Goal: Complete application form

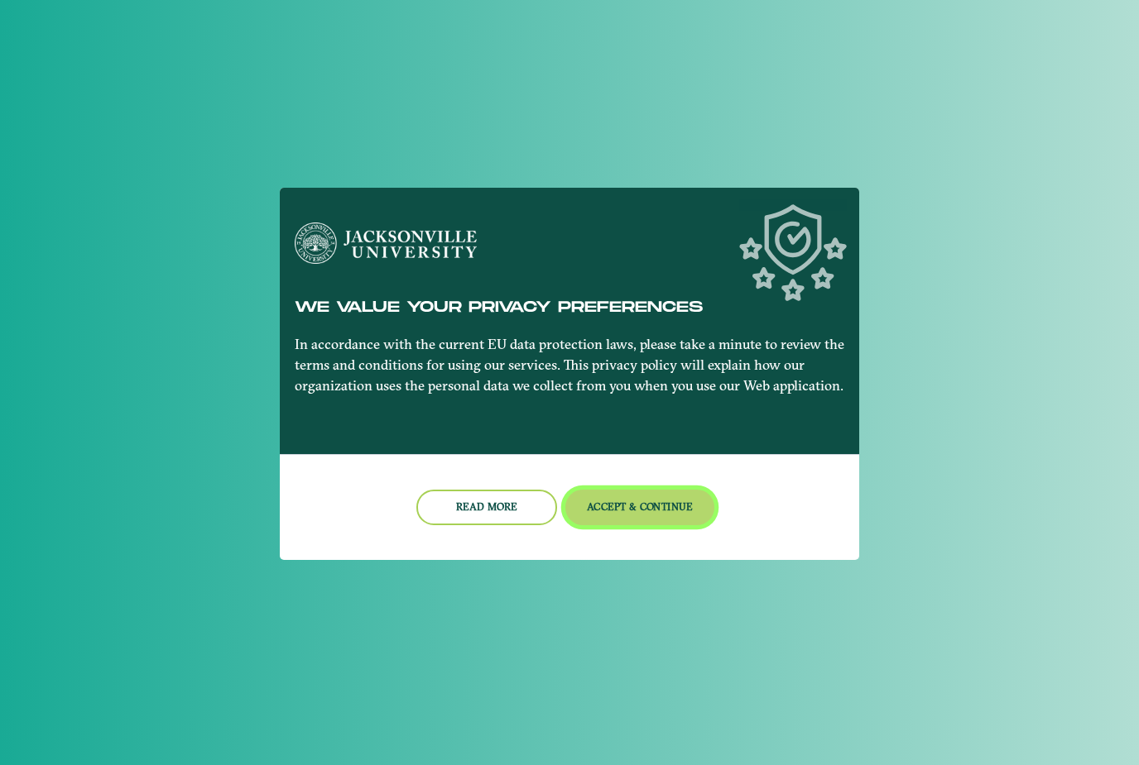
click at [619, 499] on button "Accept & Continue" at bounding box center [640, 508] width 150 height 36
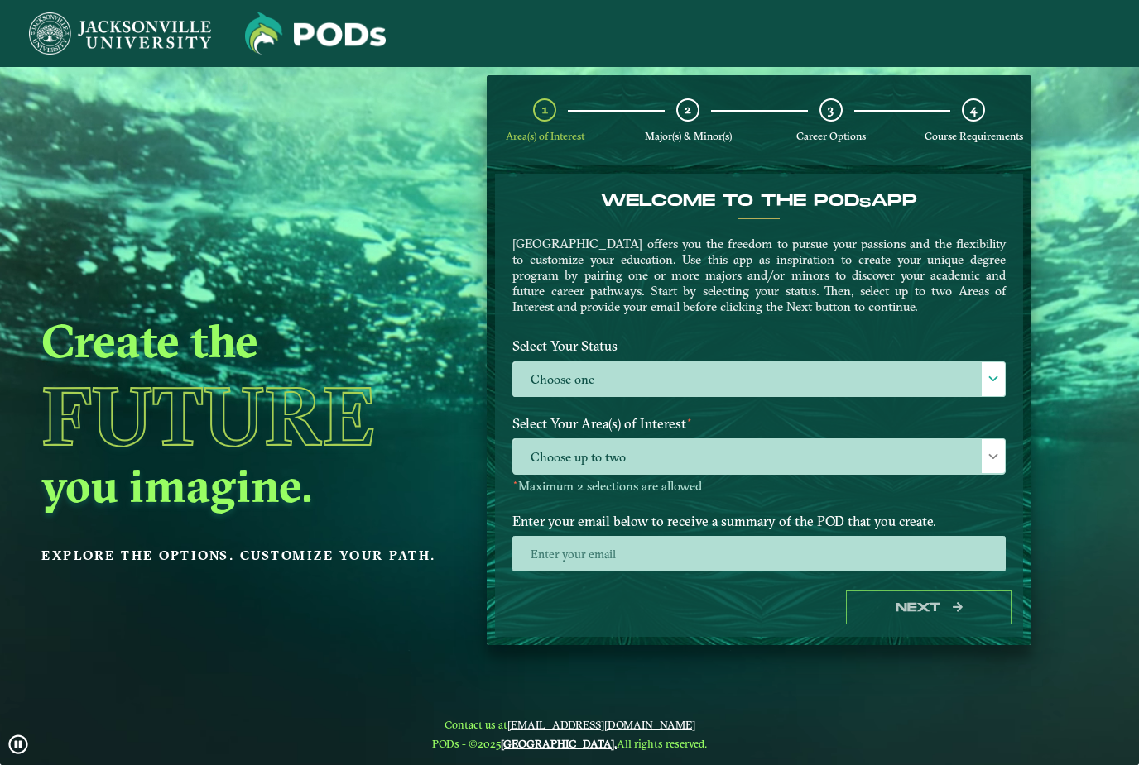
click at [712, 376] on label "Choose one" at bounding box center [759, 380] width 492 height 36
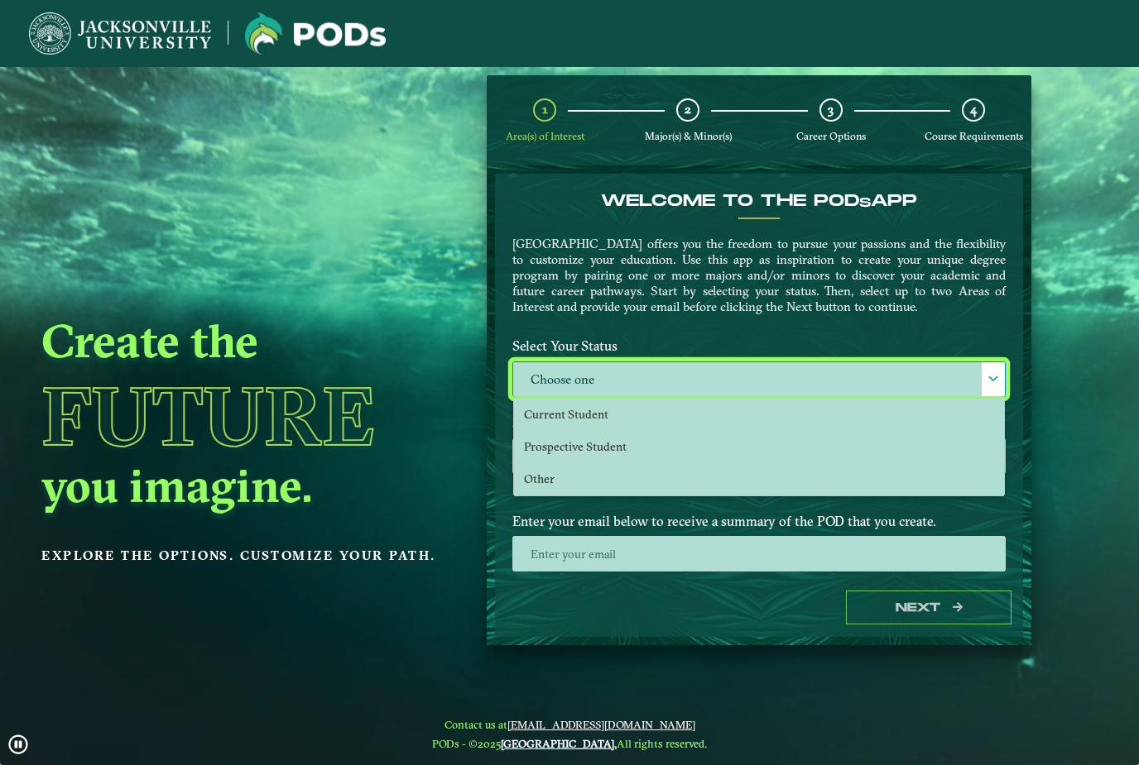
scroll to position [11, 73]
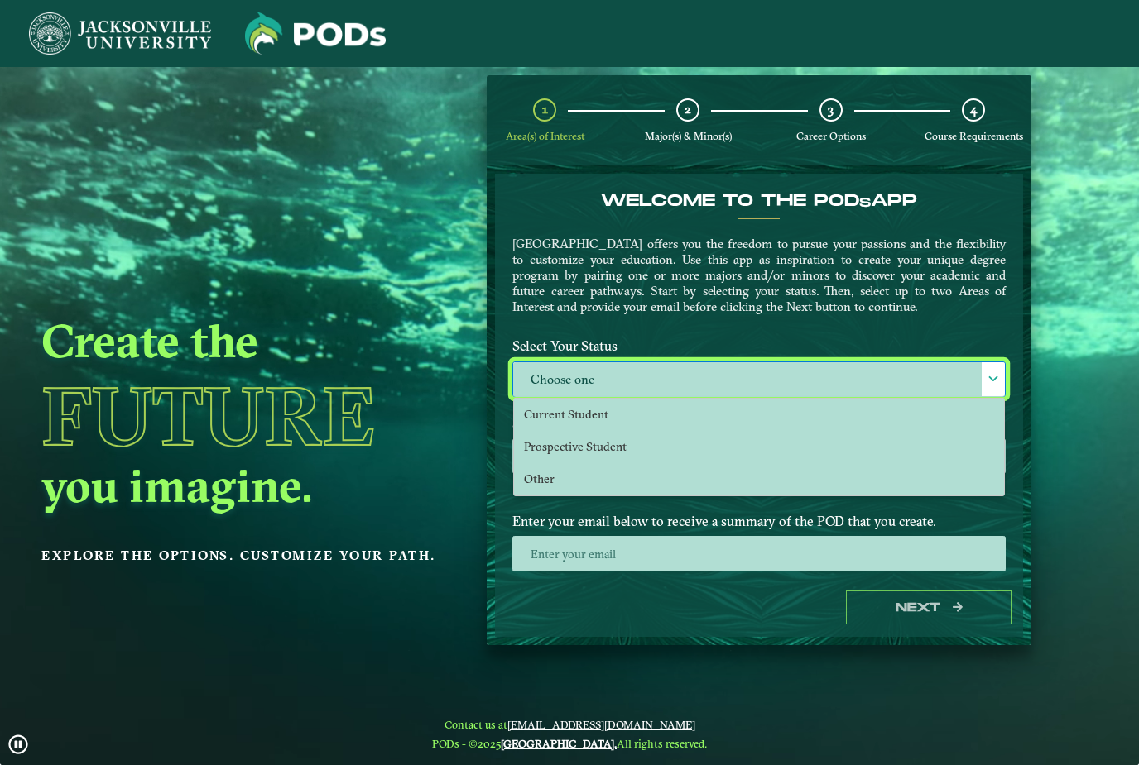
click at [626, 417] on li "Current Student" at bounding box center [759, 415] width 490 height 32
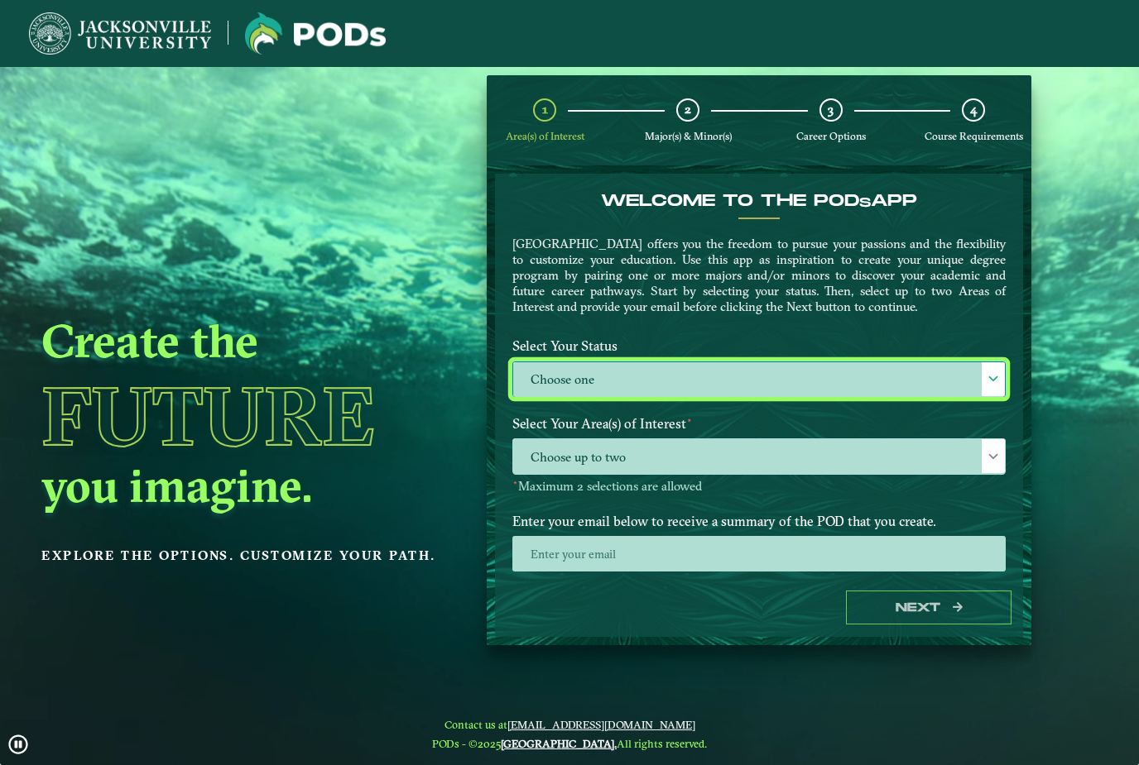
select select "[object Object]"
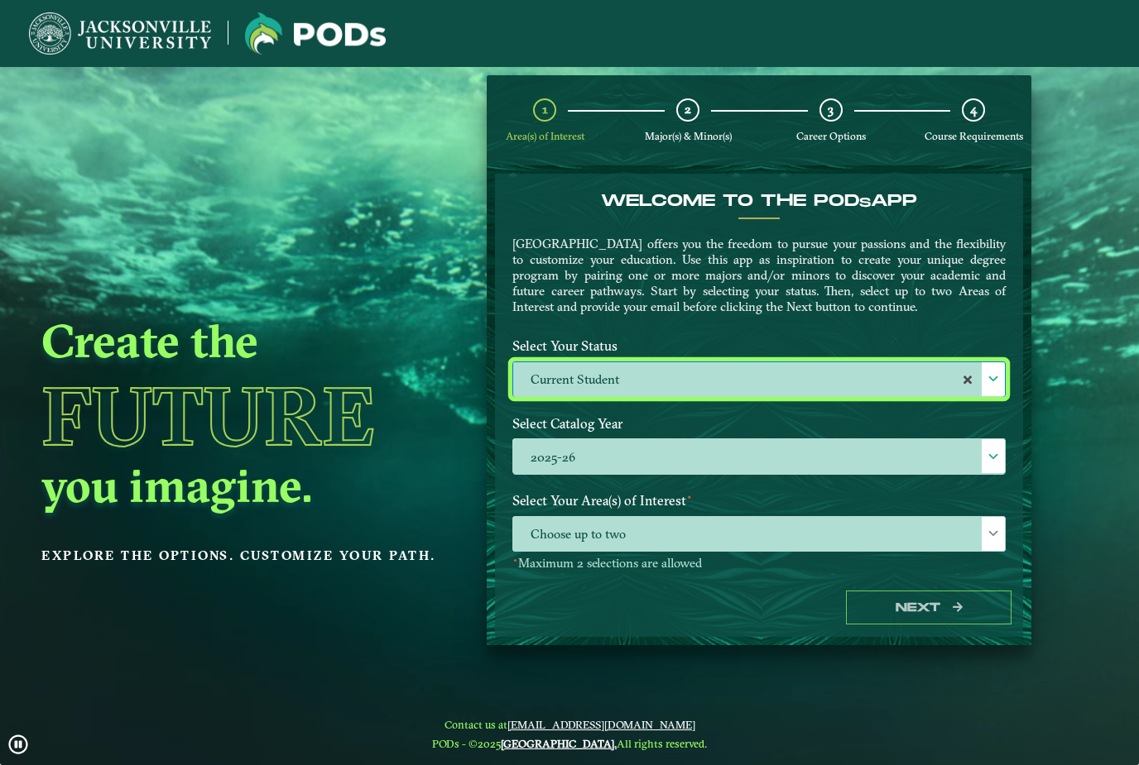
click at [677, 459] on label "2025-26" at bounding box center [759, 457] width 492 height 36
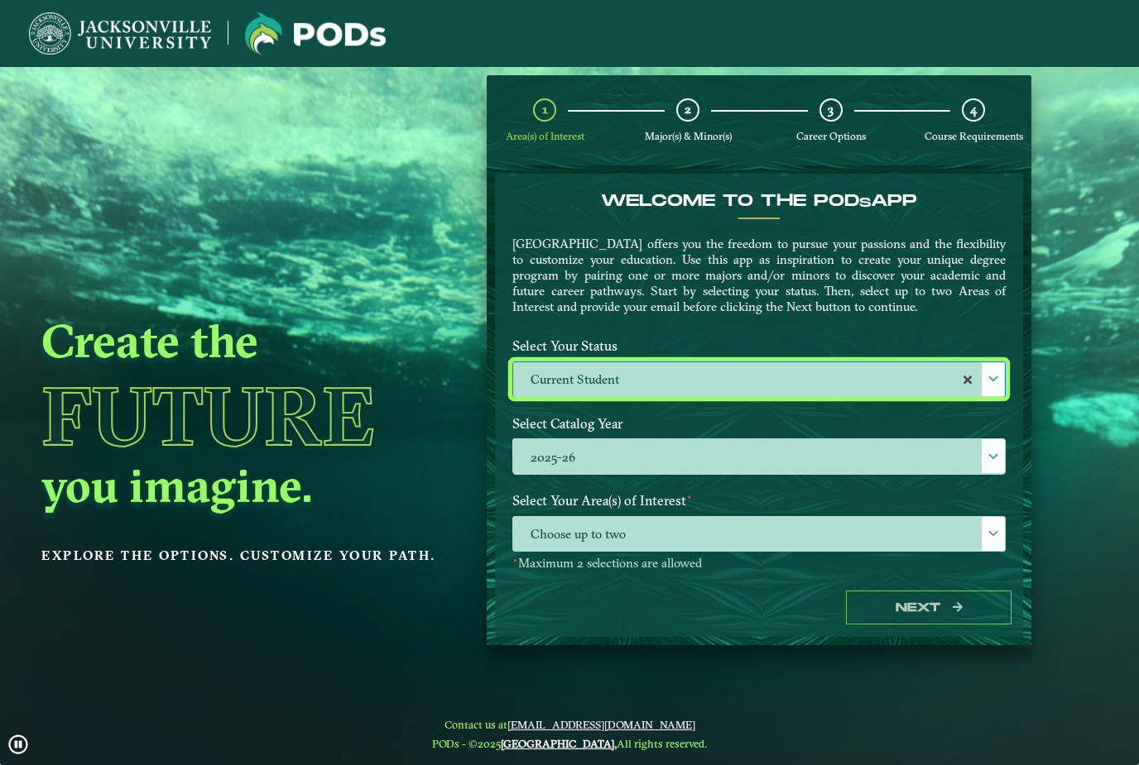
scroll to position [12, 73]
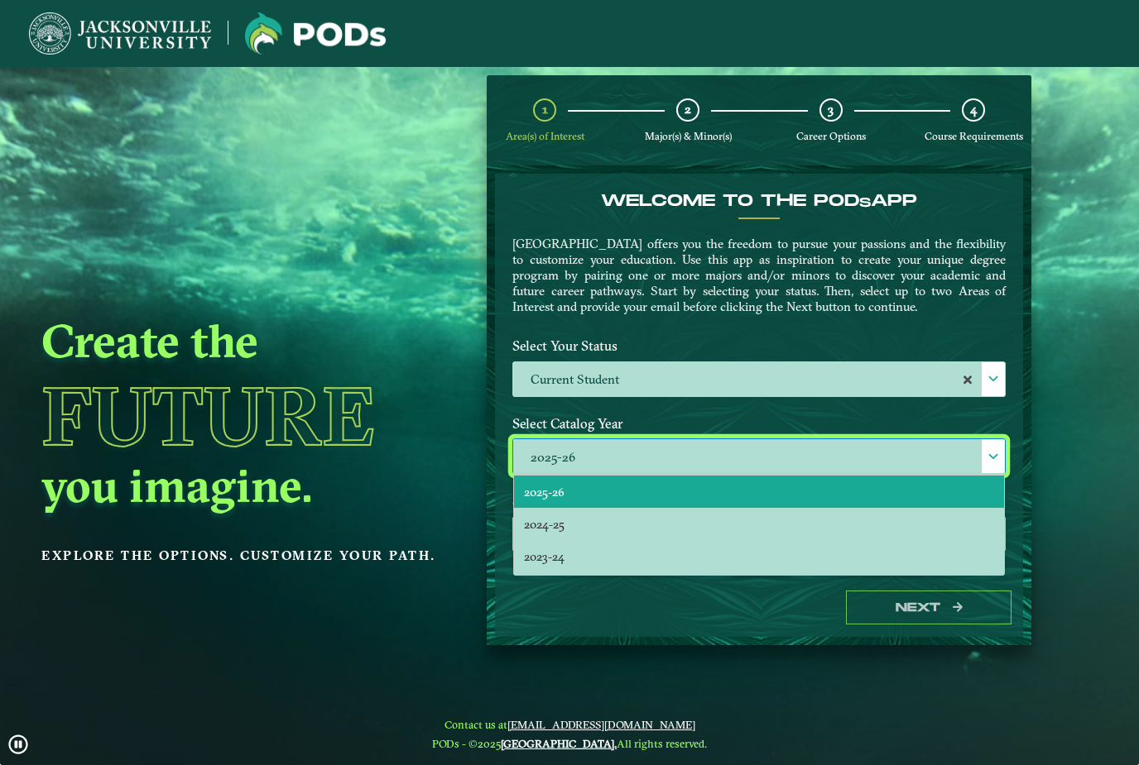
click at [742, 276] on p "[GEOGRAPHIC_DATA] offers you the freedom to pursue your passions and the flexib…" at bounding box center [758, 275] width 493 height 79
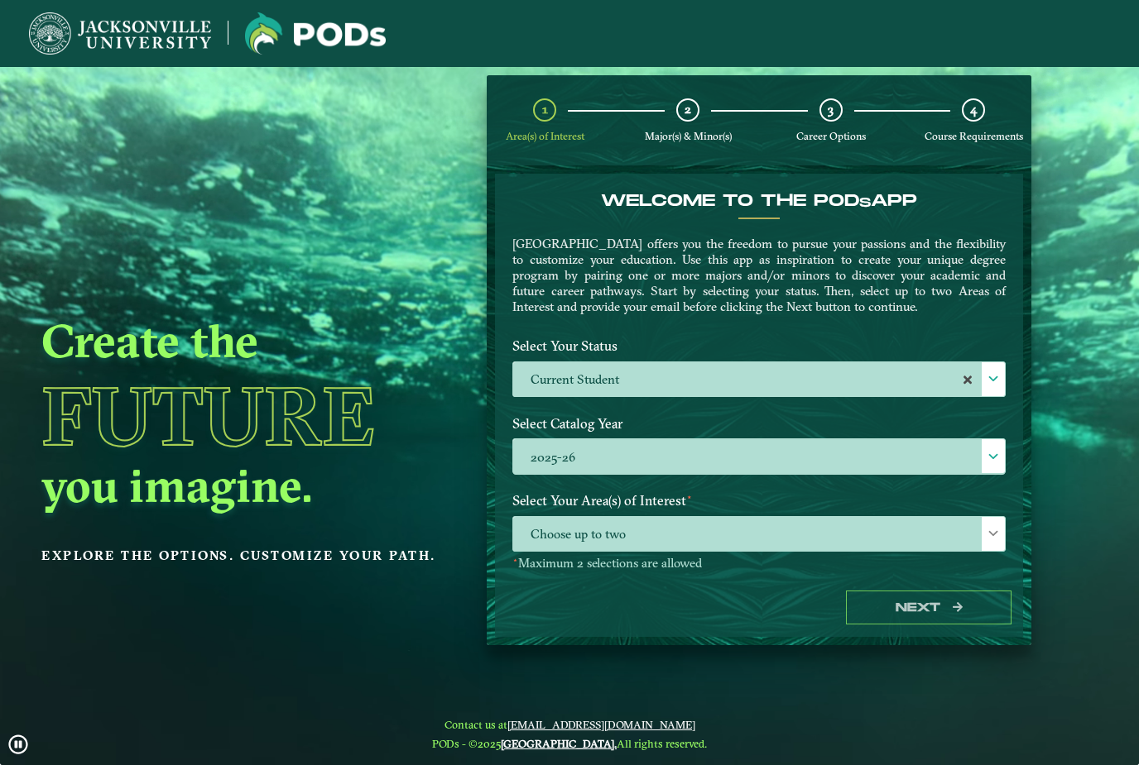
click at [674, 526] on span "Choose up to two" at bounding box center [759, 535] width 492 height 36
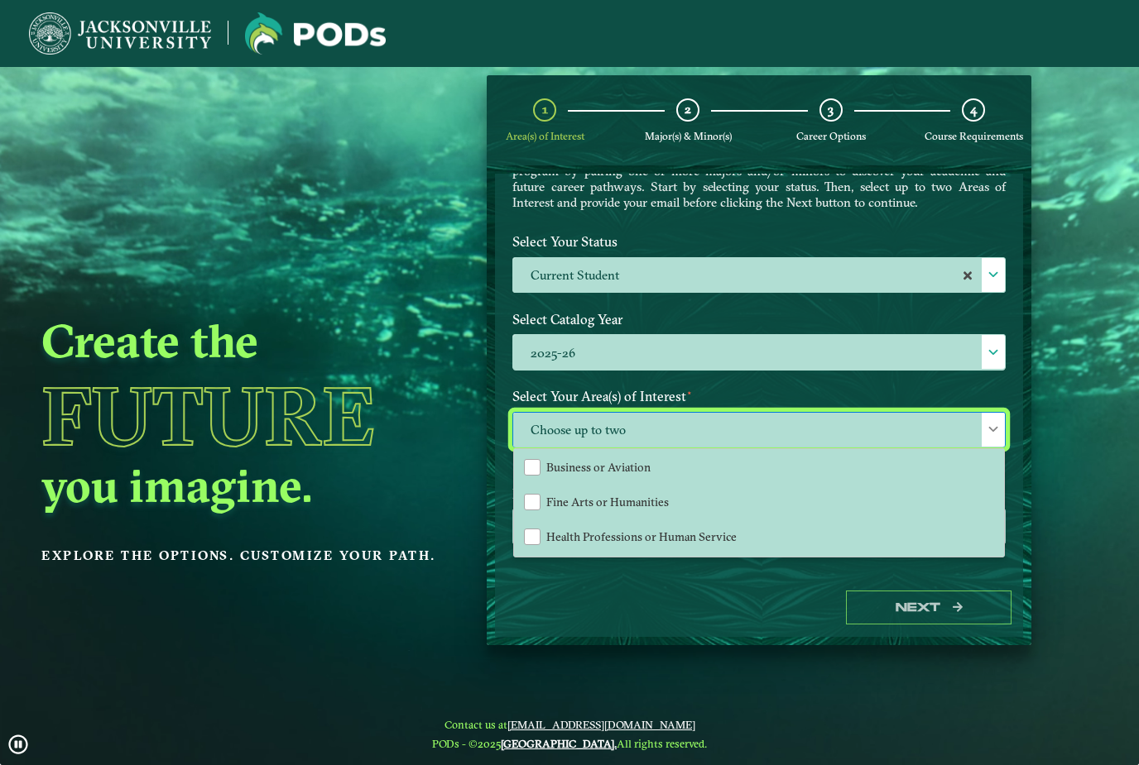
scroll to position [68, 0]
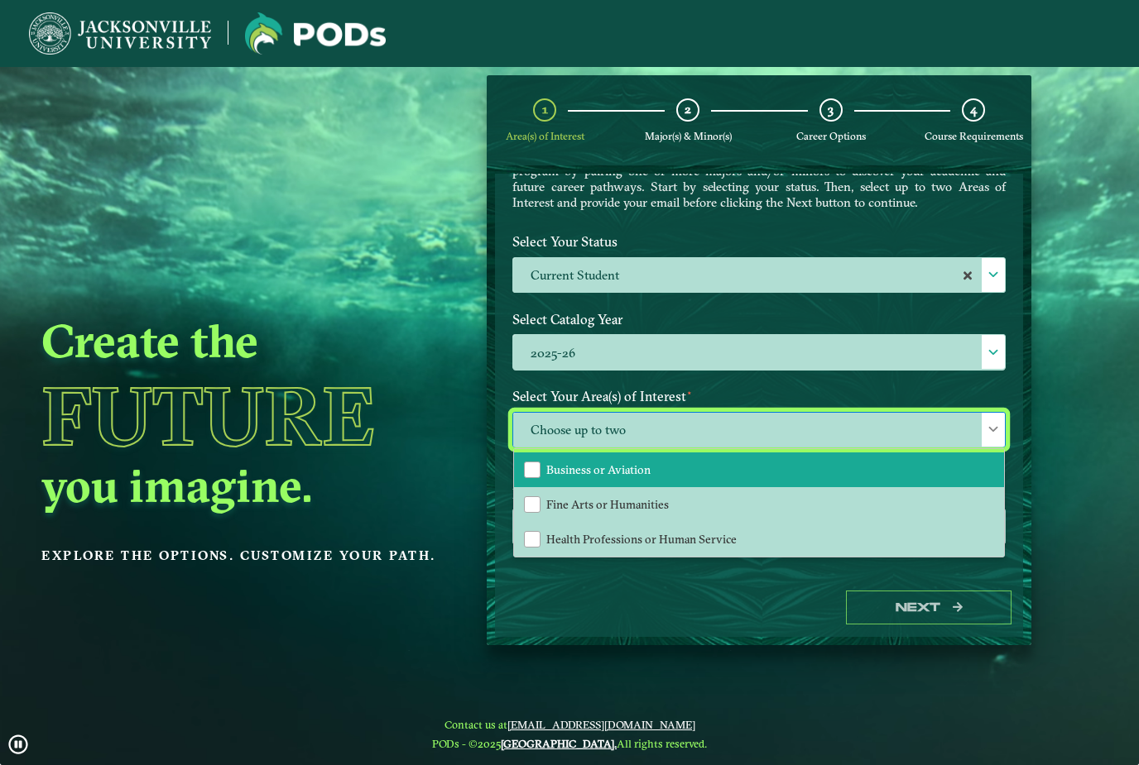
click at [636, 481] on li "Business or Aviation" at bounding box center [759, 470] width 490 height 35
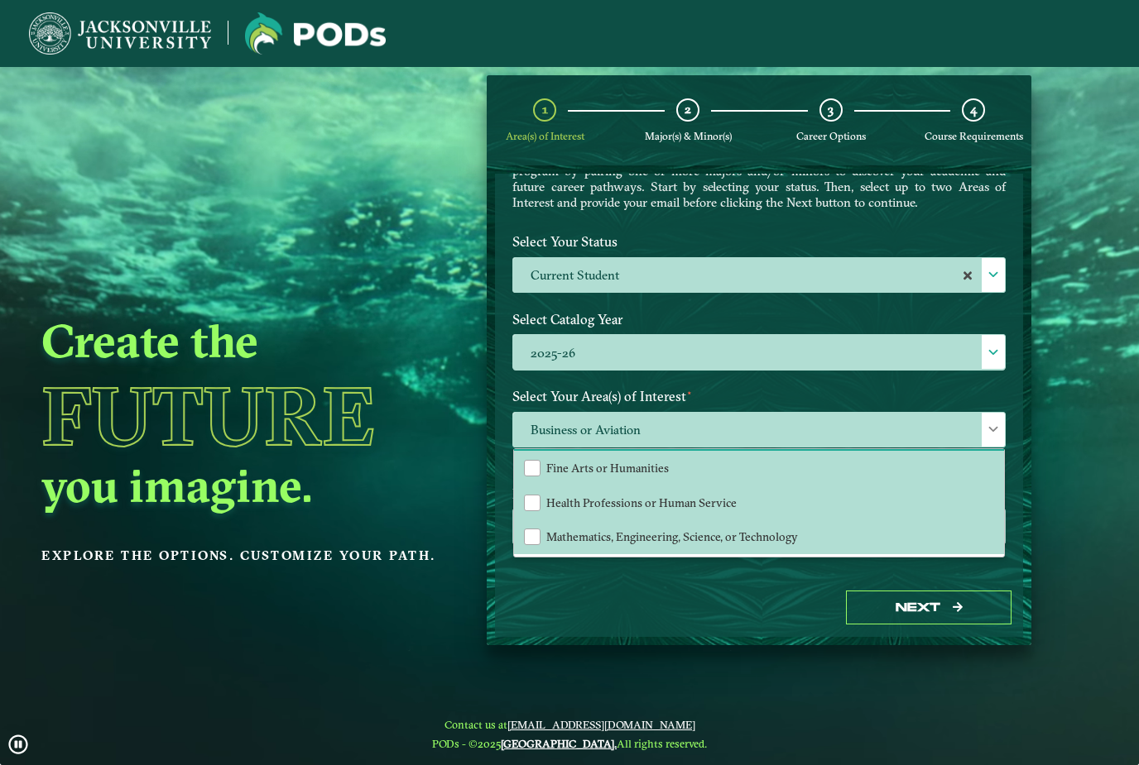
scroll to position [104, 0]
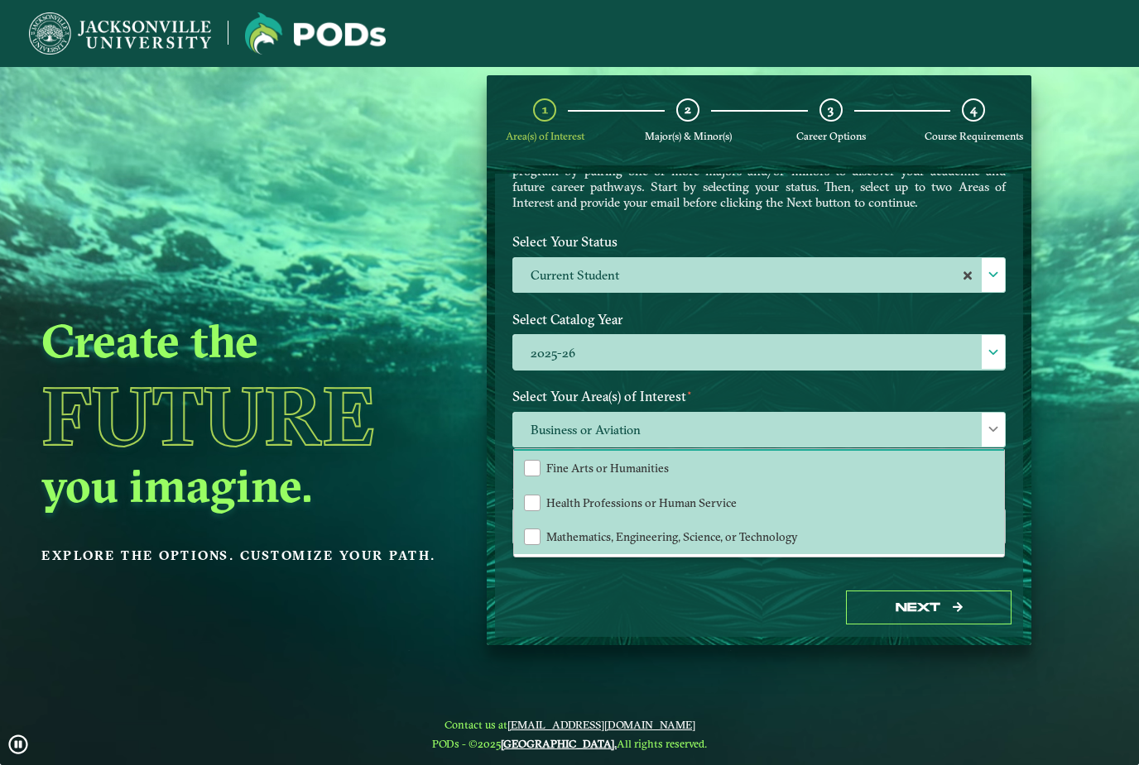
click at [776, 380] on div "Select Catalog Year 2025-26 2025-26" at bounding box center [759, 344] width 518 height 78
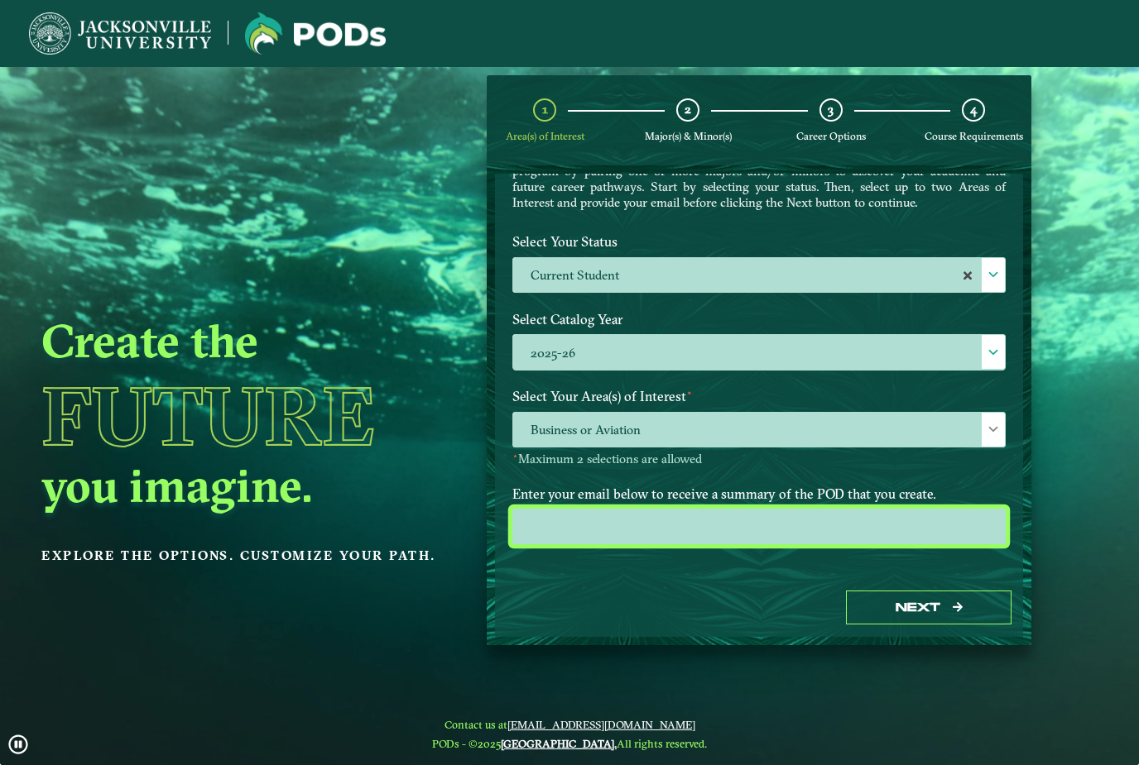
click at [804, 525] on input "email" at bounding box center [758, 527] width 493 height 36
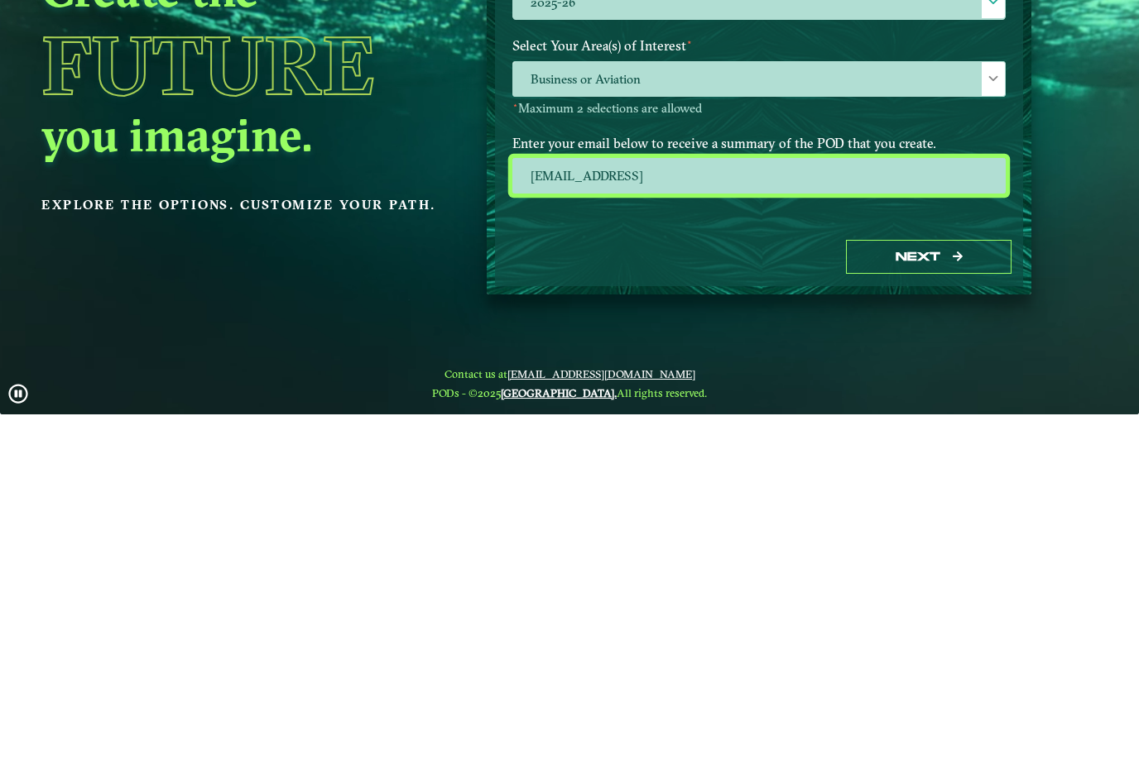
type input "[EMAIL_ADDRESS][DOMAIN_NAME]"
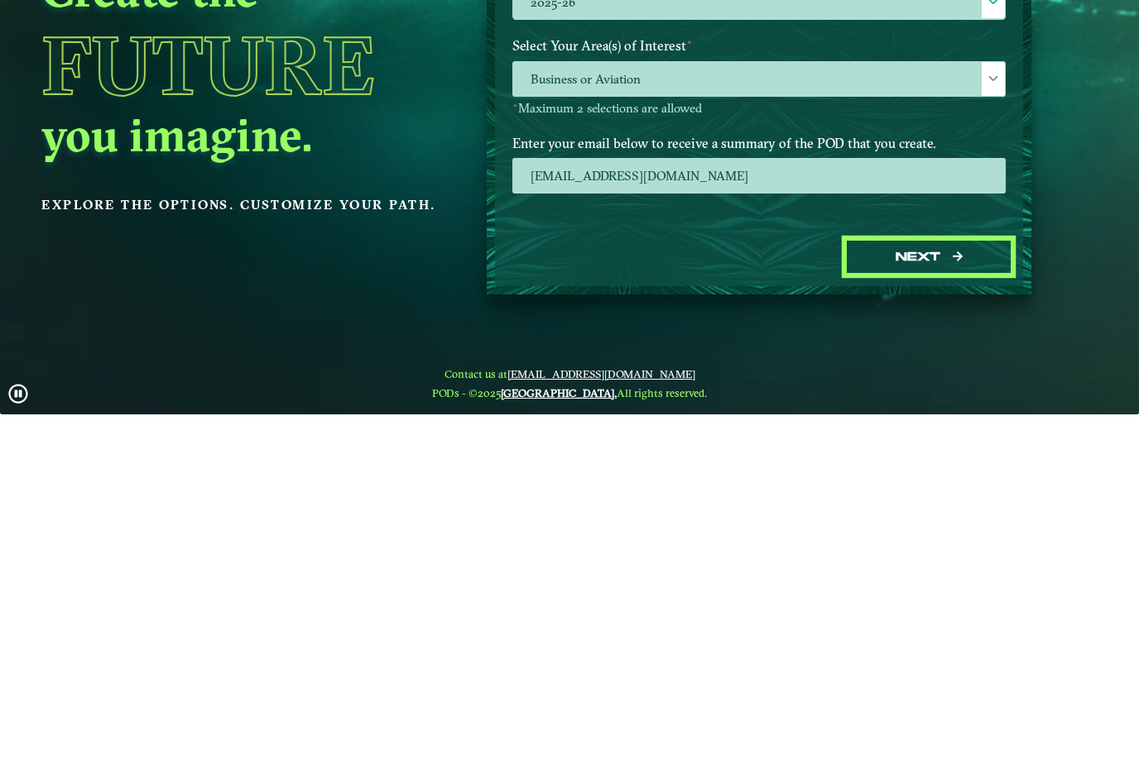
click at [954, 591] on button "Next" at bounding box center [929, 608] width 166 height 34
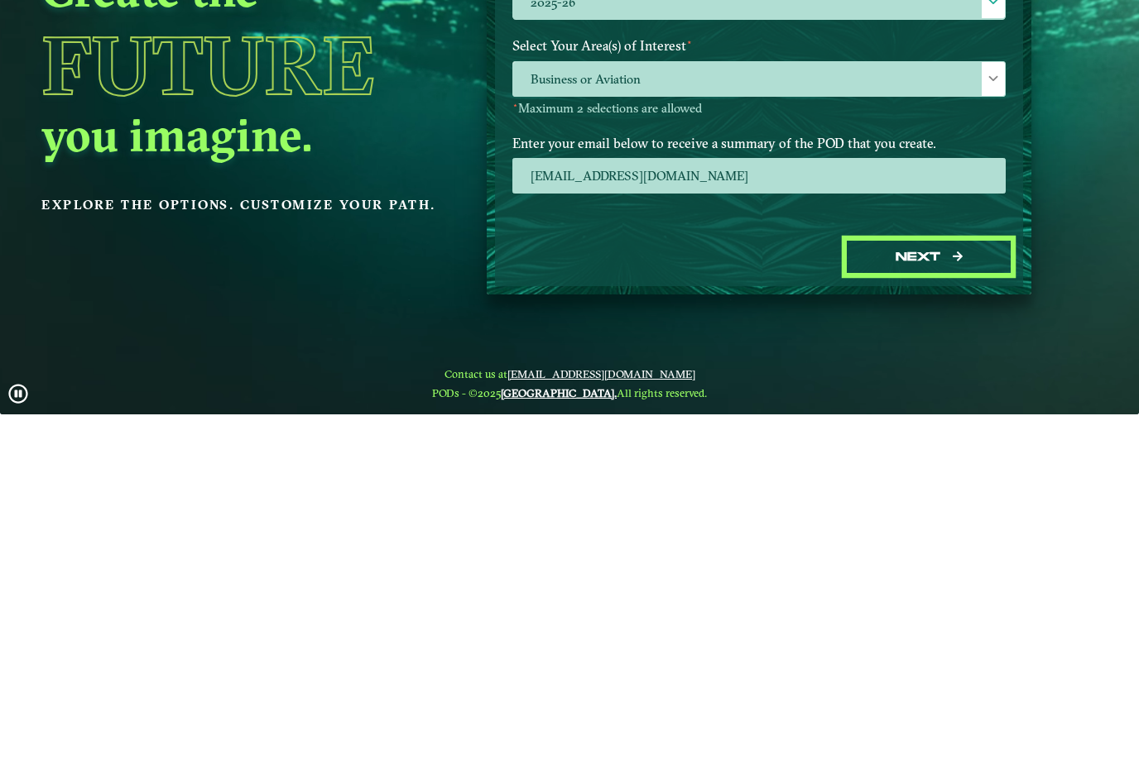
scroll to position [53, 0]
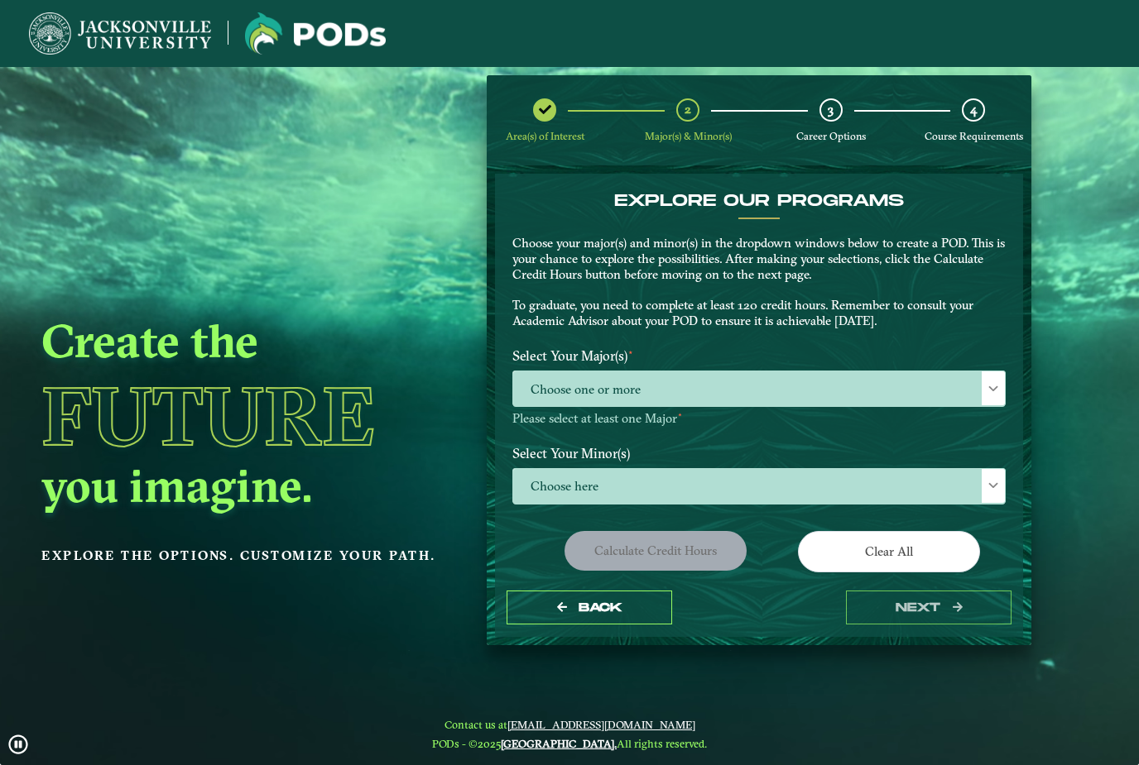
click at [706, 372] on span "Choose one or more" at bounding box center [759, 390] width 492 height 36
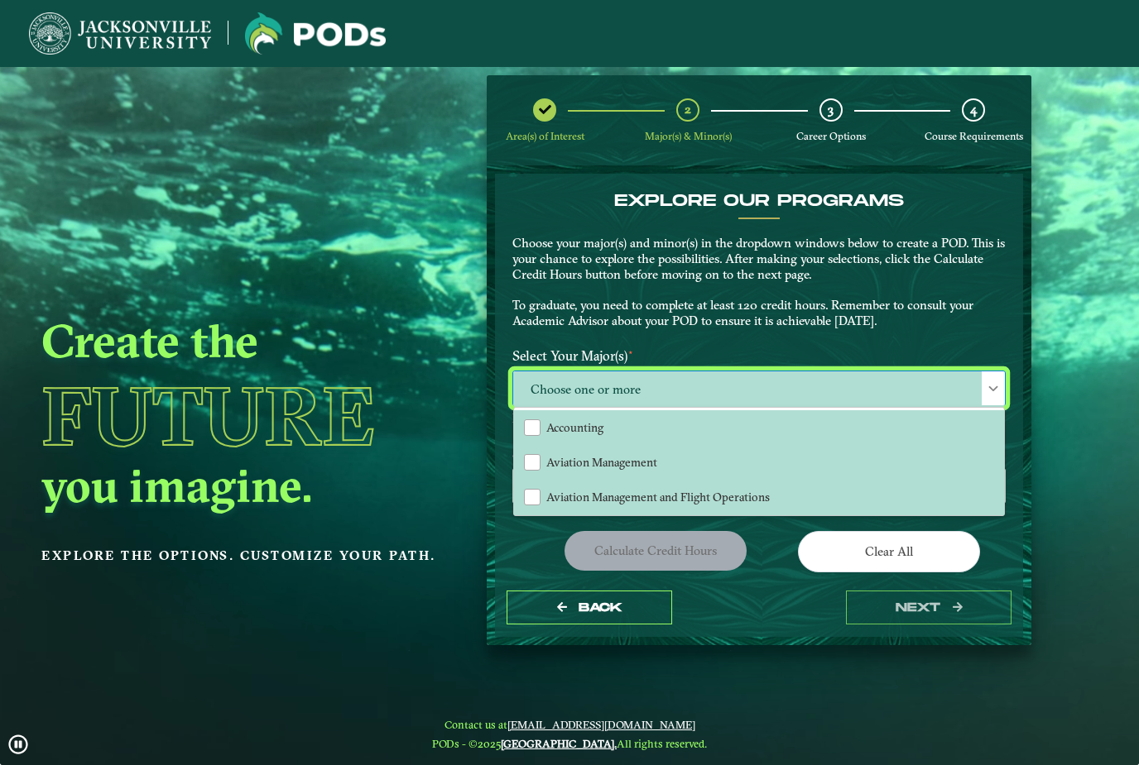
scroll to position [11, 73]
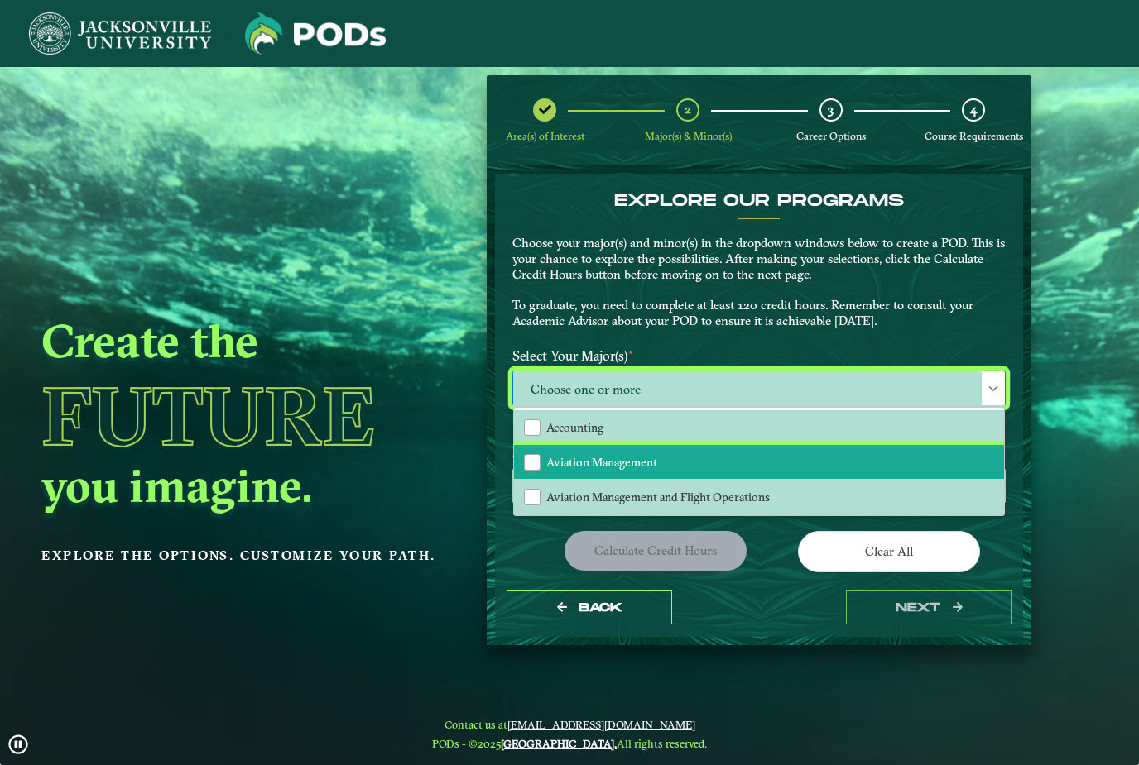
click at [650, 455] on span "Aviation Management" at bounding box center [601, 462] width 111 height 15
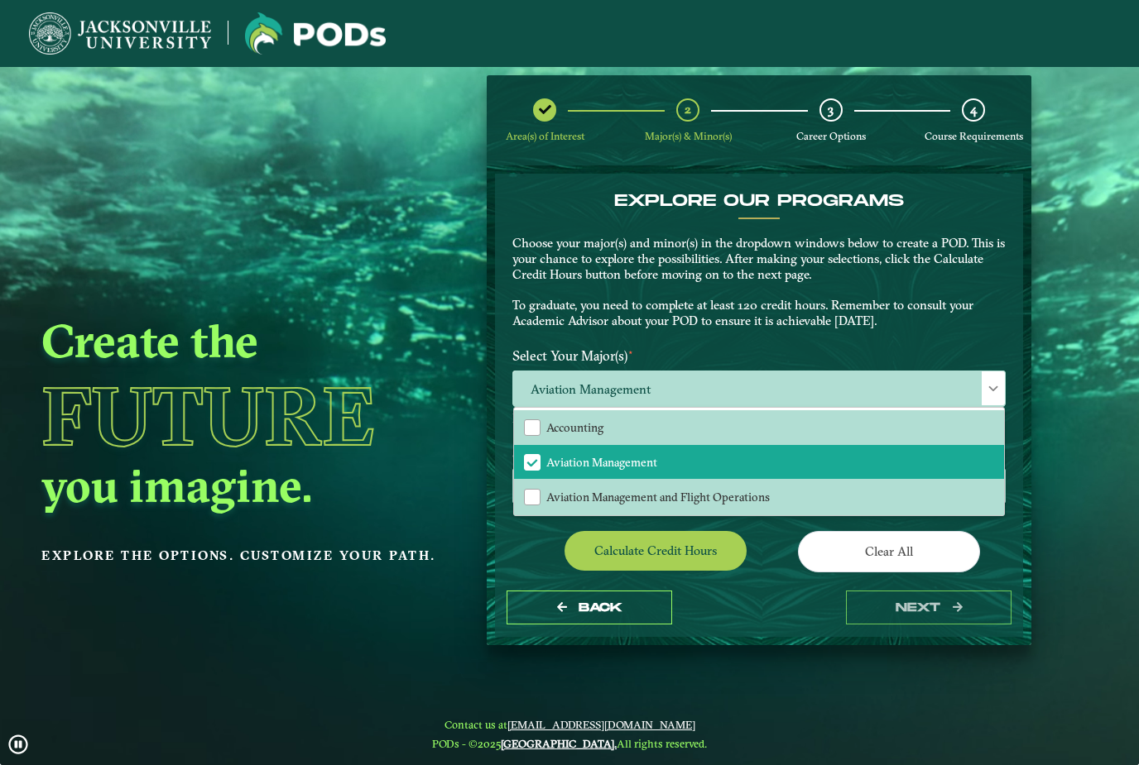
click at [715, 242] on p "Choose your major(s) and minor(s) in the dropdown windows below to create a POD…" at bounding box center [758, 283] width 493 height 94
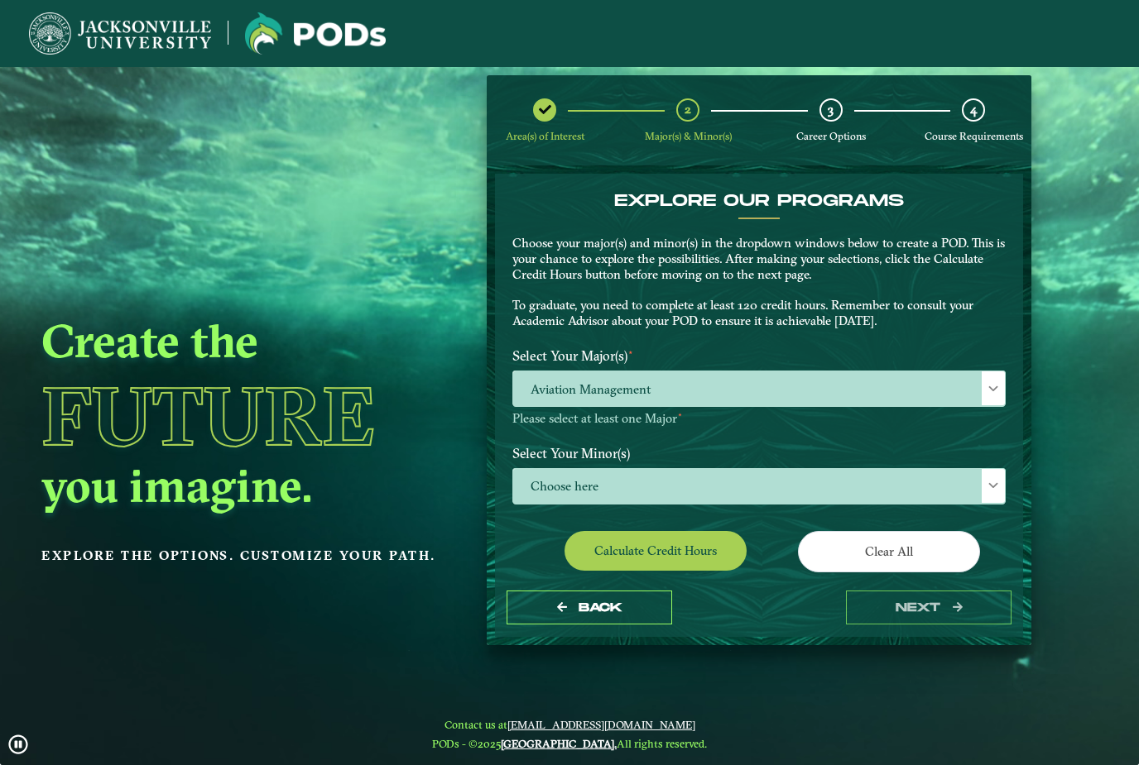
click at [685, 469] on span "Choose here" at bounding box center [759, 487] width 492 height 36
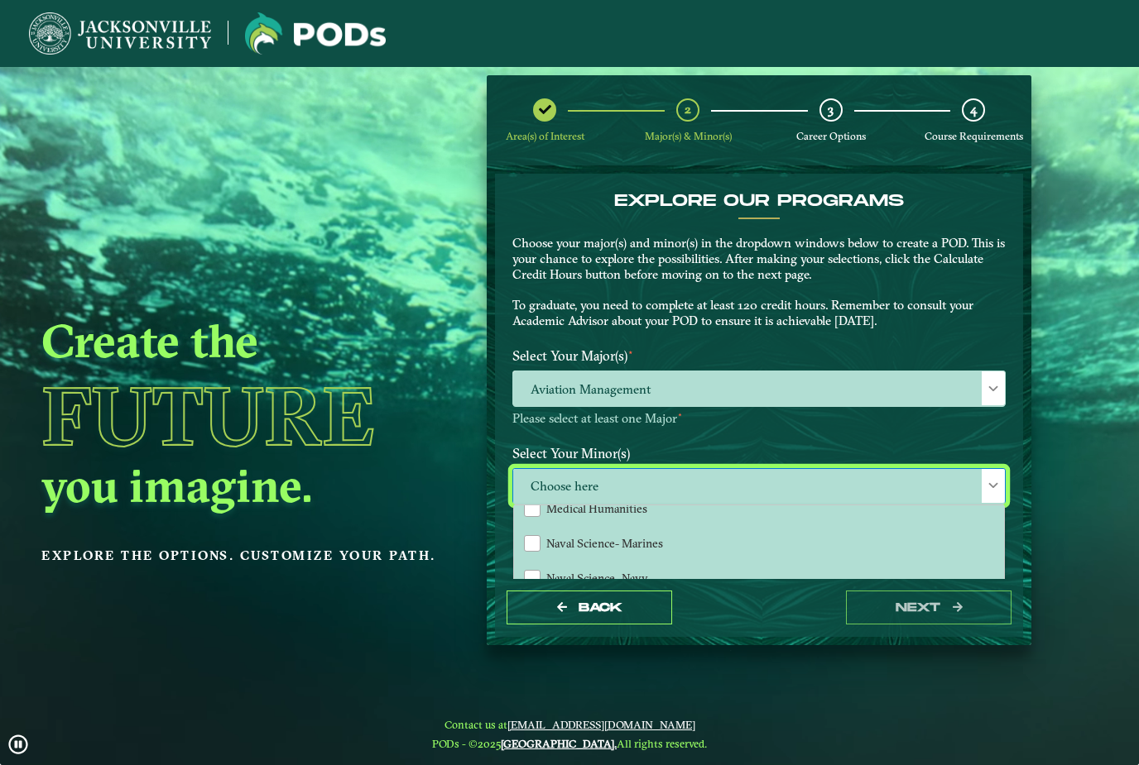
scroll to position [1258, 0]
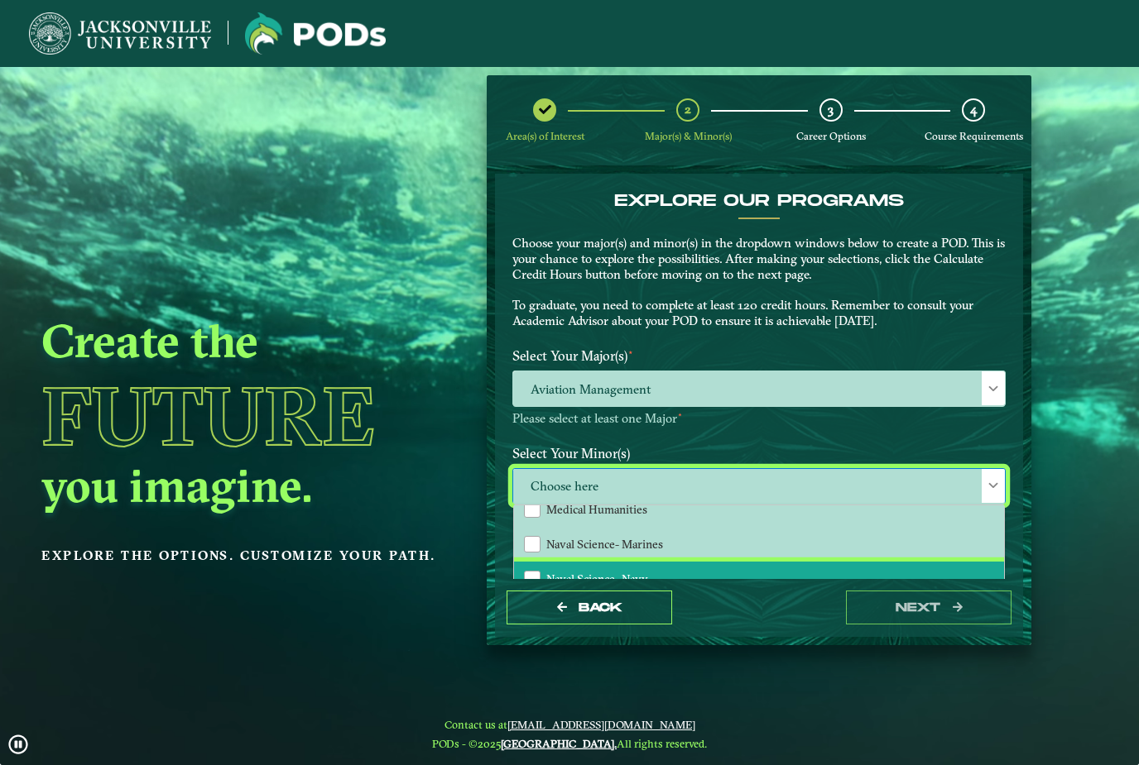
click at [655, 562] on li "Naval Science- Navy" at bounding box center [759, 579] width 490 height 35
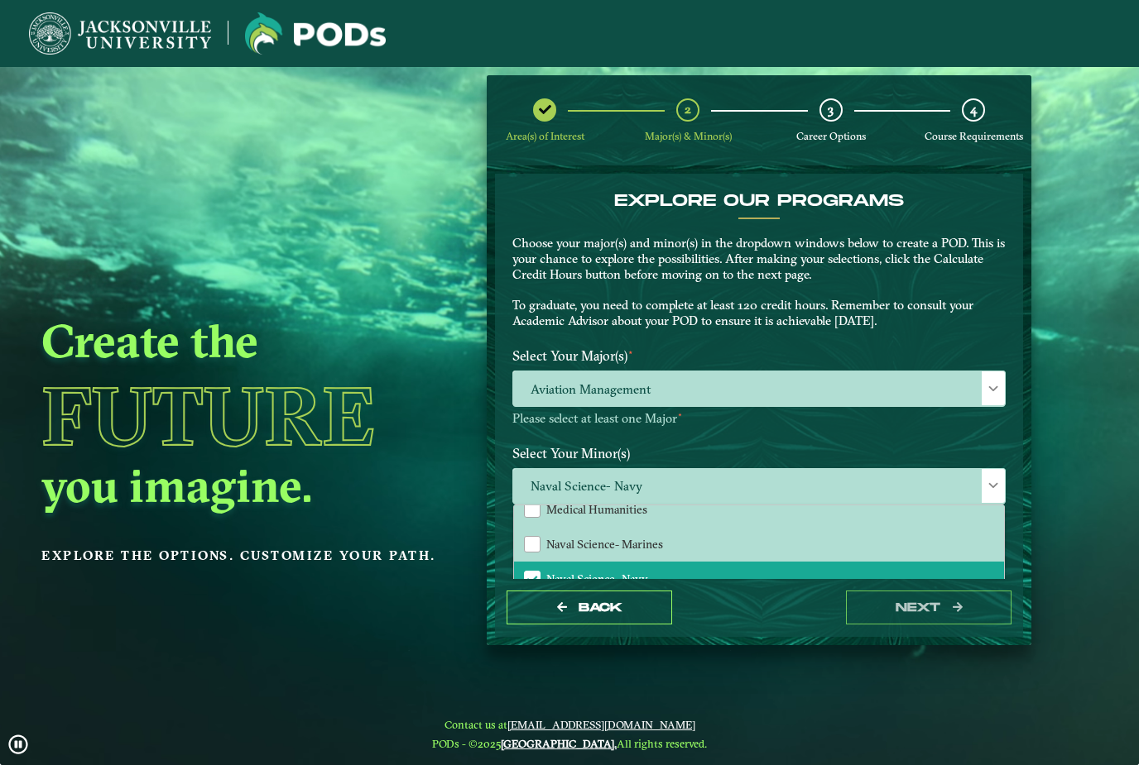
click at [787, 438] on label "Select Your Minor(s)" at bounding box center [759, 453] width 518 height 31
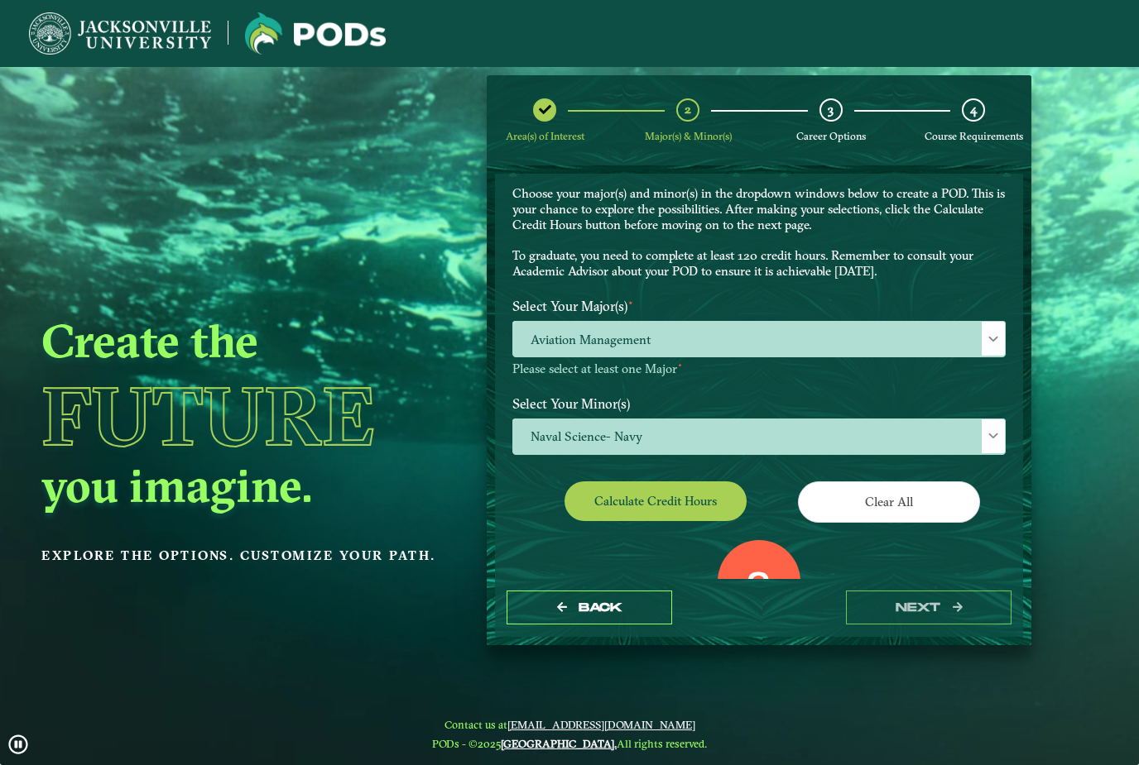
scroll to position [53, 0]
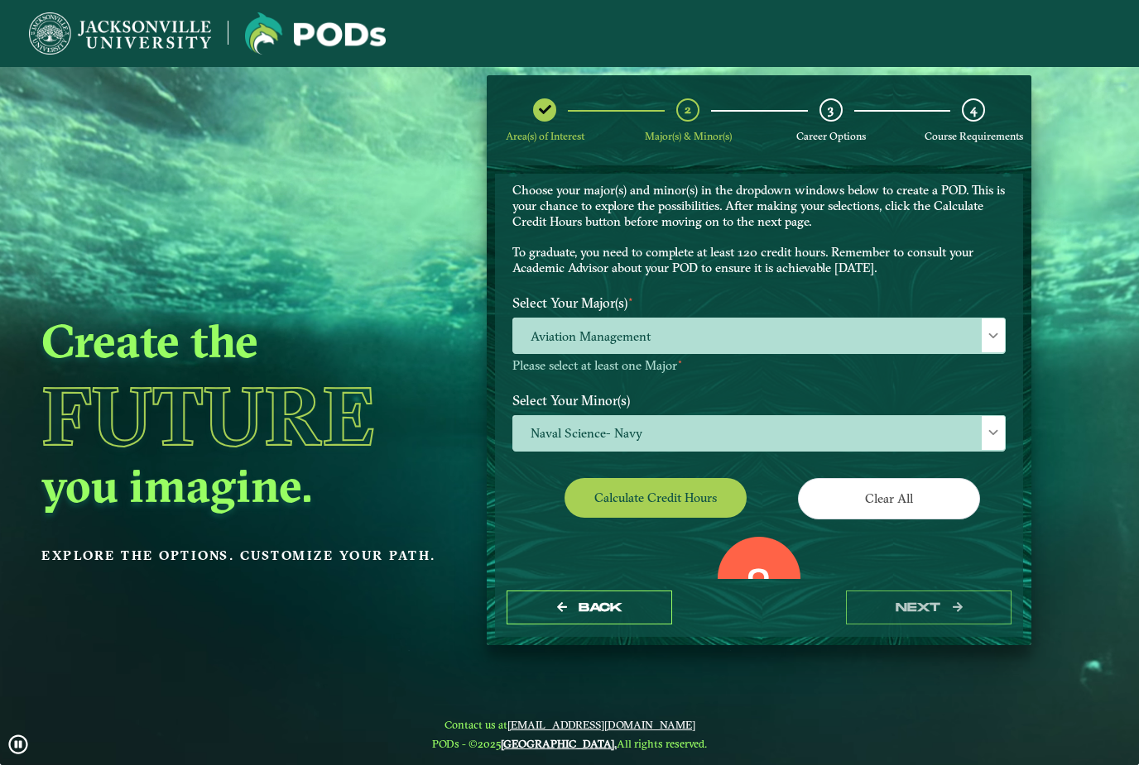
click at [694, 478] on button "Calculate credit hours" at bounding box center [655, 497] width 182 height 39
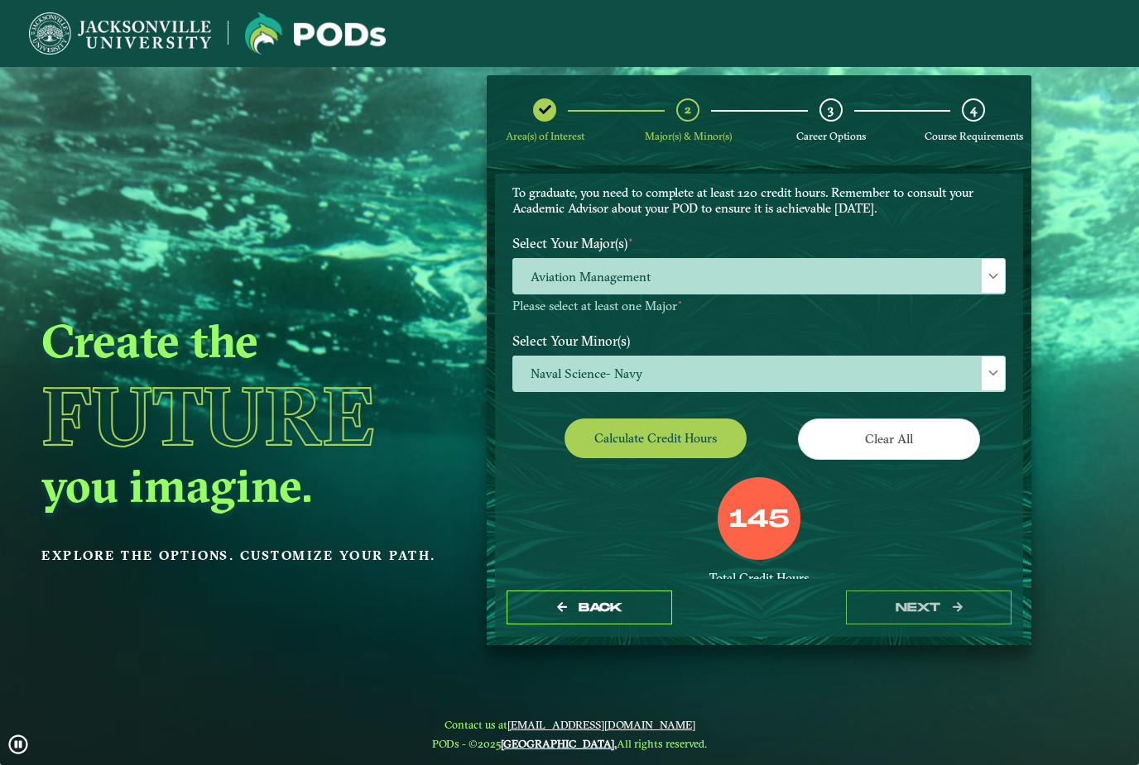
scroll to position [113, 0]
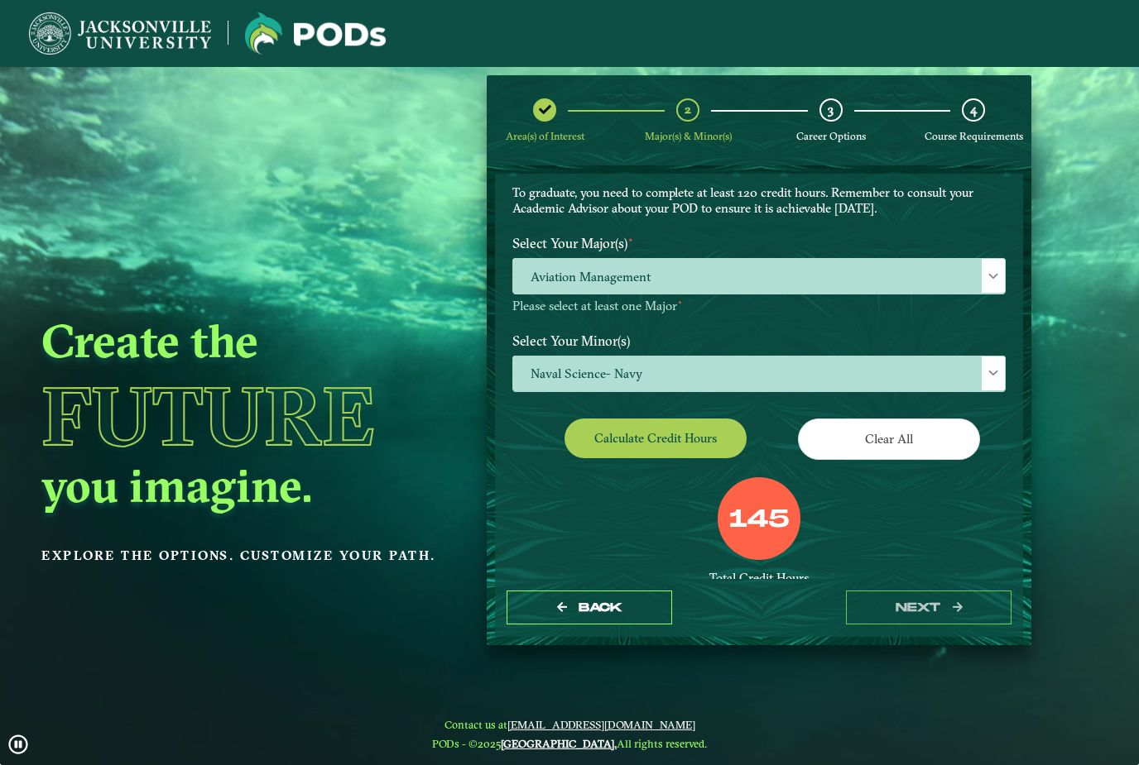
click at [856, 357] on span "Naval Science- Navy" at bounding box center [759, 375] width 492 height 36
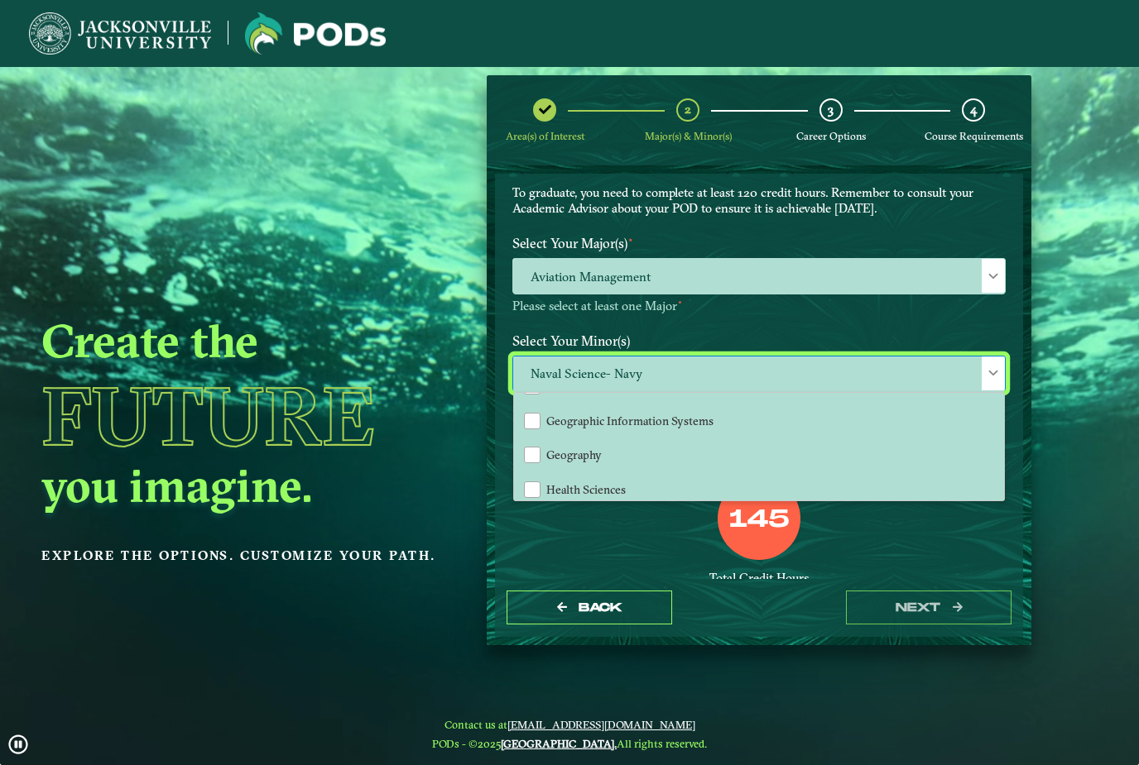
scroll to position [854, 0]
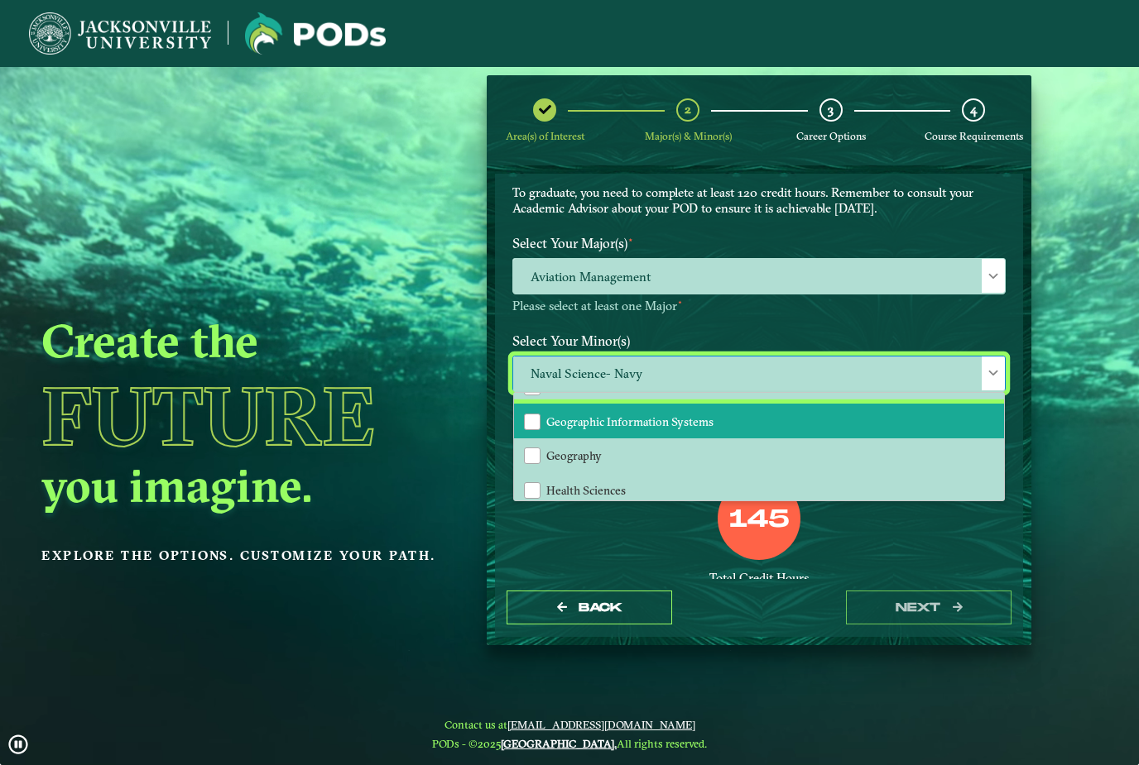
click at [758, 404] on li "Geographic Information Systems" at bounding box center [759, 421] width 490 height 35
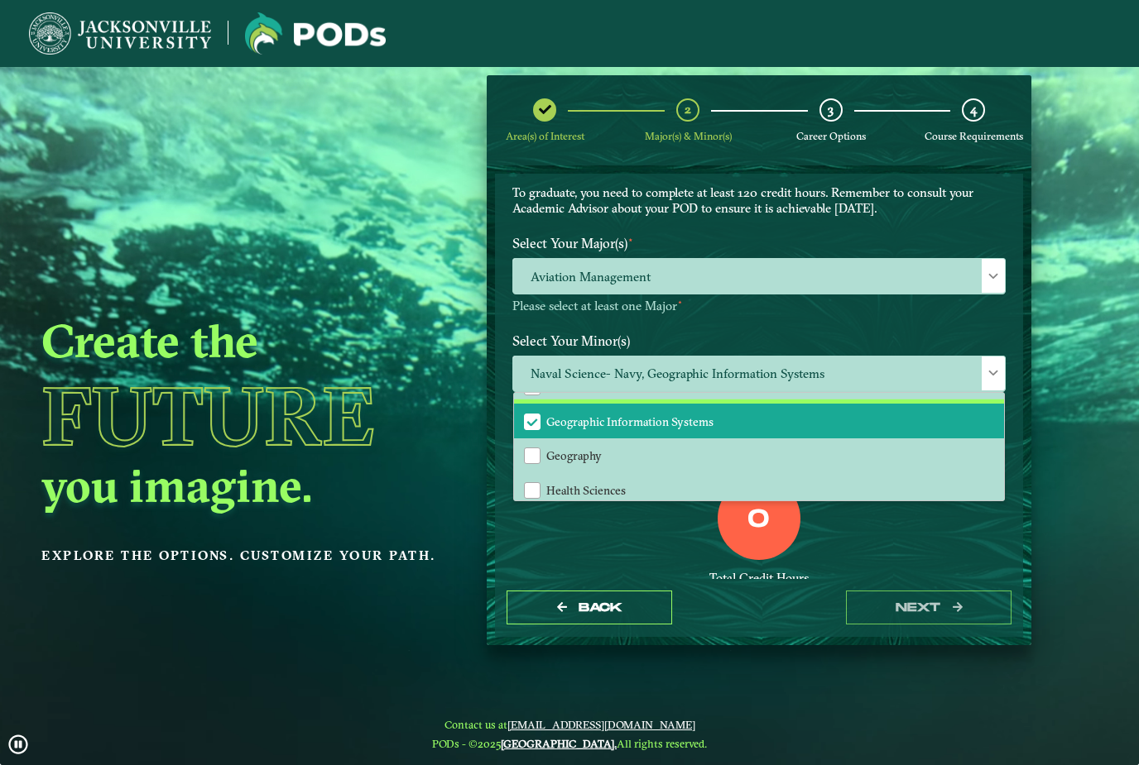
click at [764, 404] on li "Geographic Information Systems" at bounding box center [759, 421] width 490 height 35
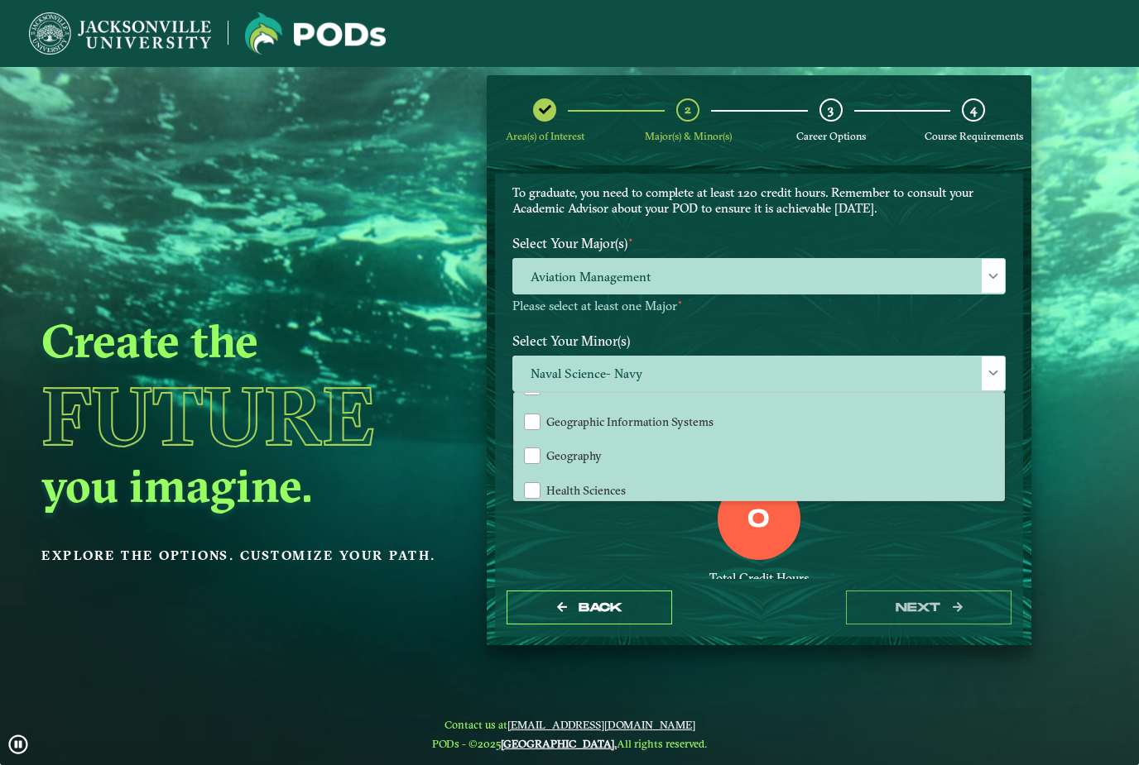
click at [786, 561] on div "0 Total Credit Hours" at bounding box center [759, 547] width 518 height 141
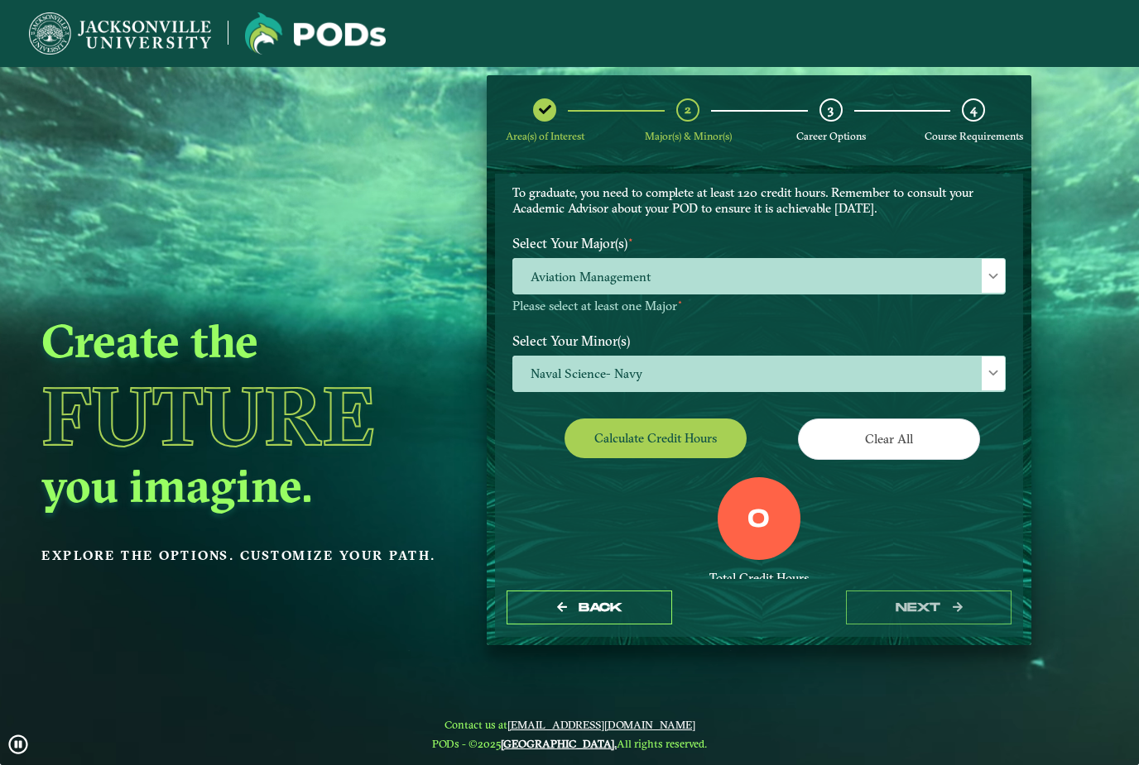
click at [690, 419] on button "Calculate credit hours" at bounding box center [655, 438] width 182 height 39
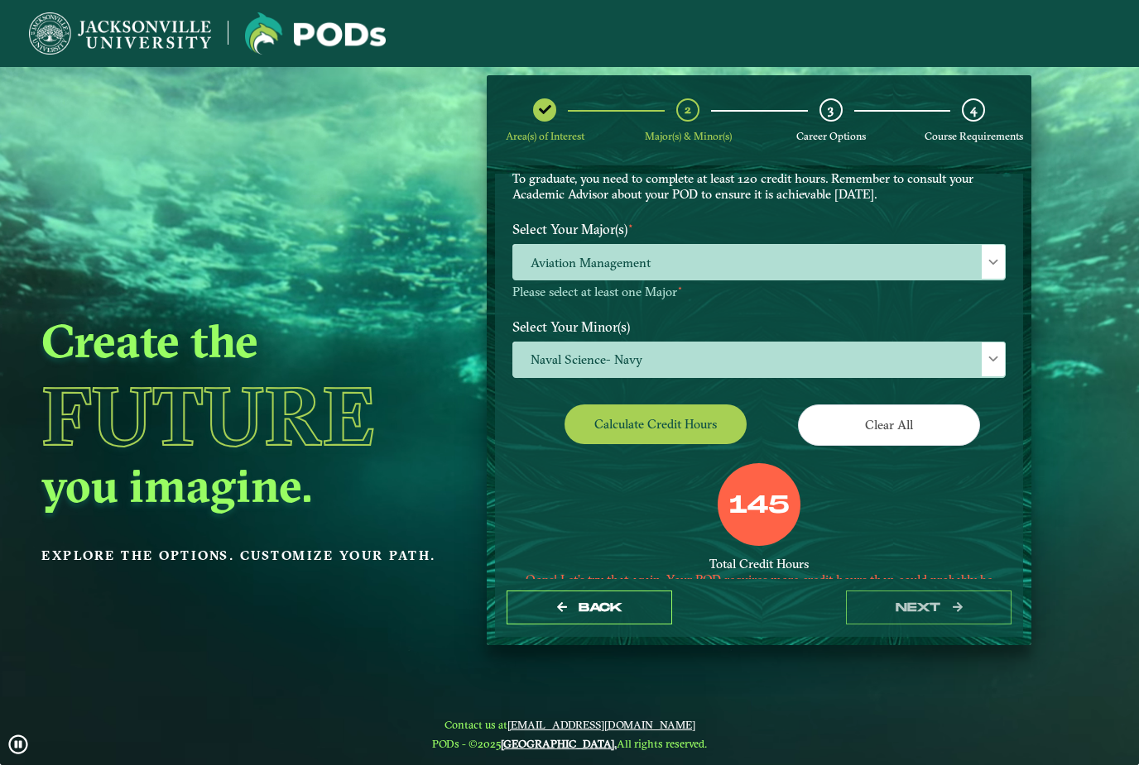
scroll to position [127, 0]
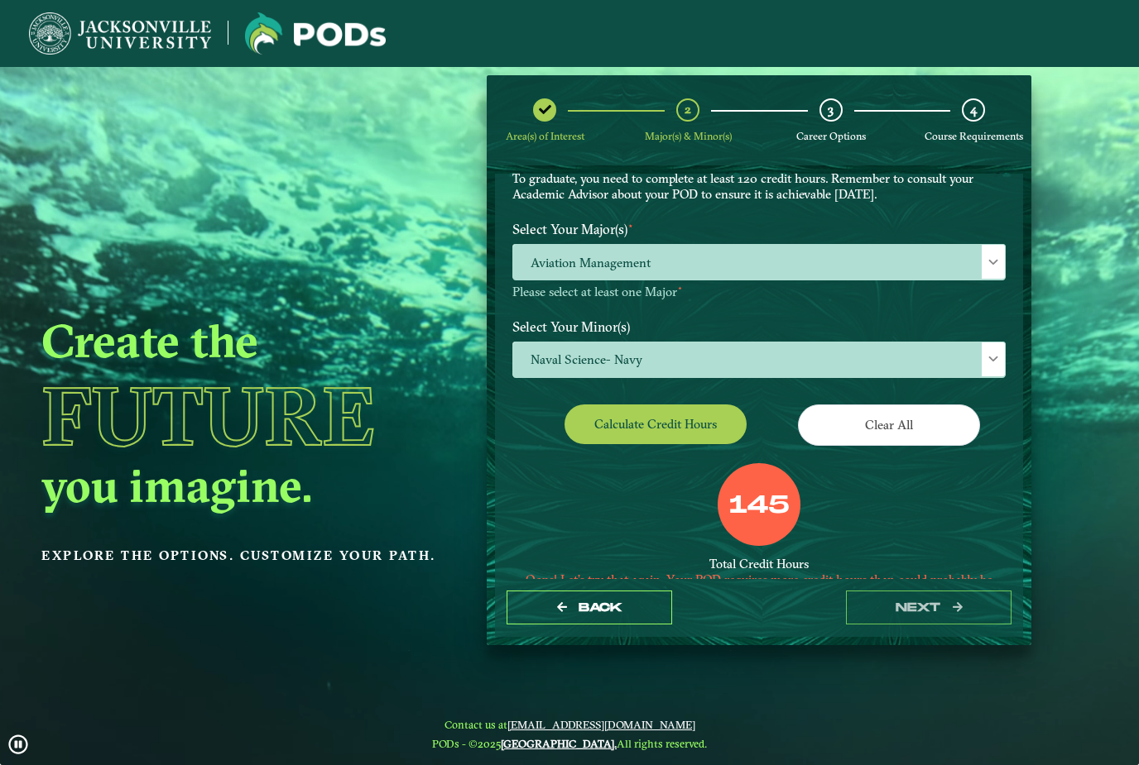
click at [809, 343] on span "Naval Science- Navy" at bounding box center [759, 361] width 492 height 36
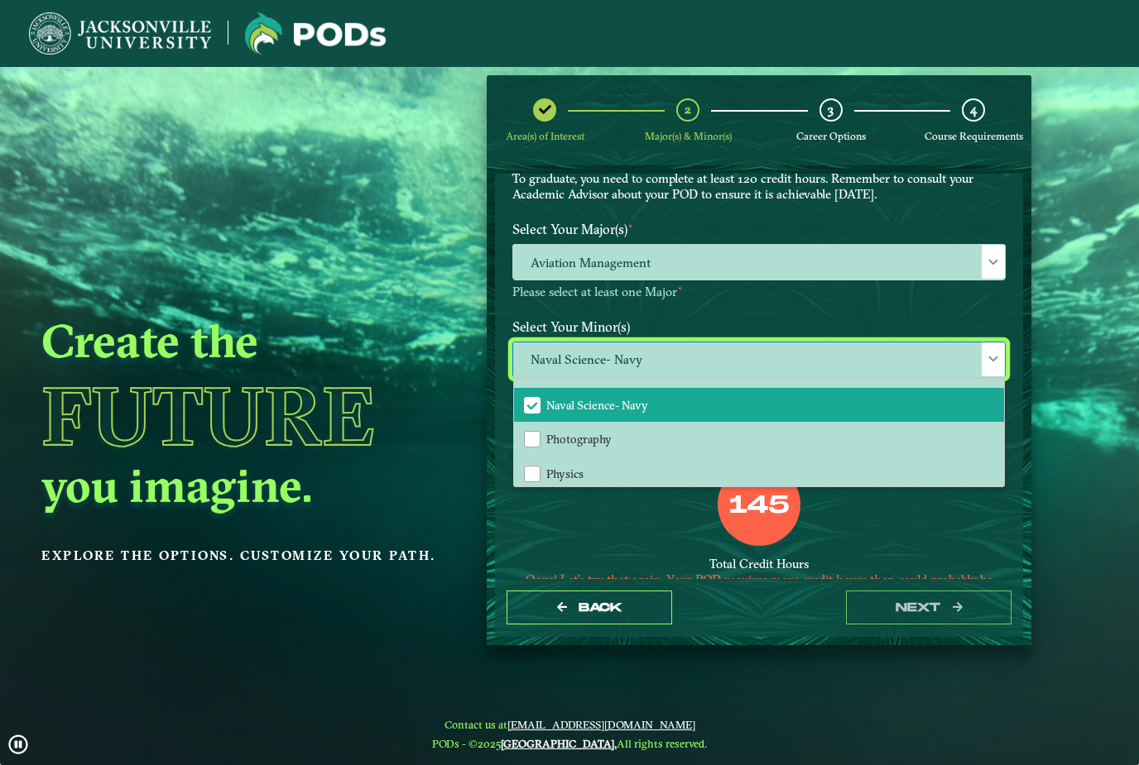
scroll to position [1286, 0]
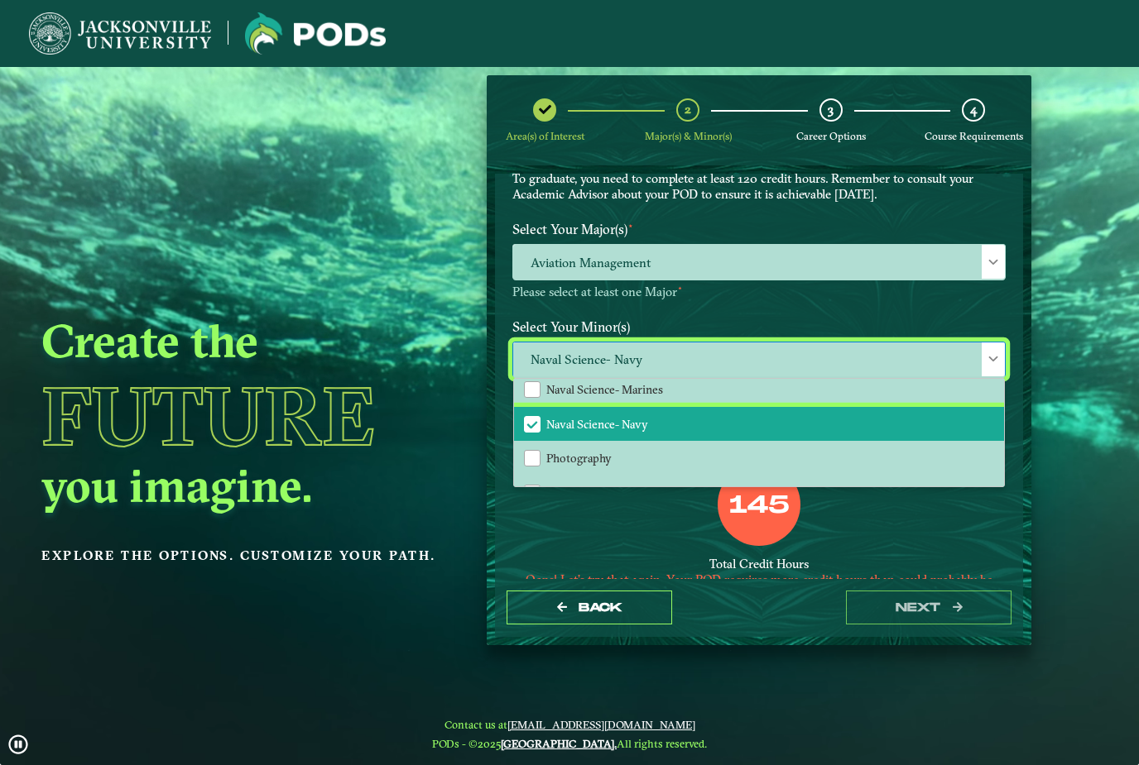
click at [719, 407] on li "Naval Science- Navy" at bounding box center [759, 424] width 490 height 35
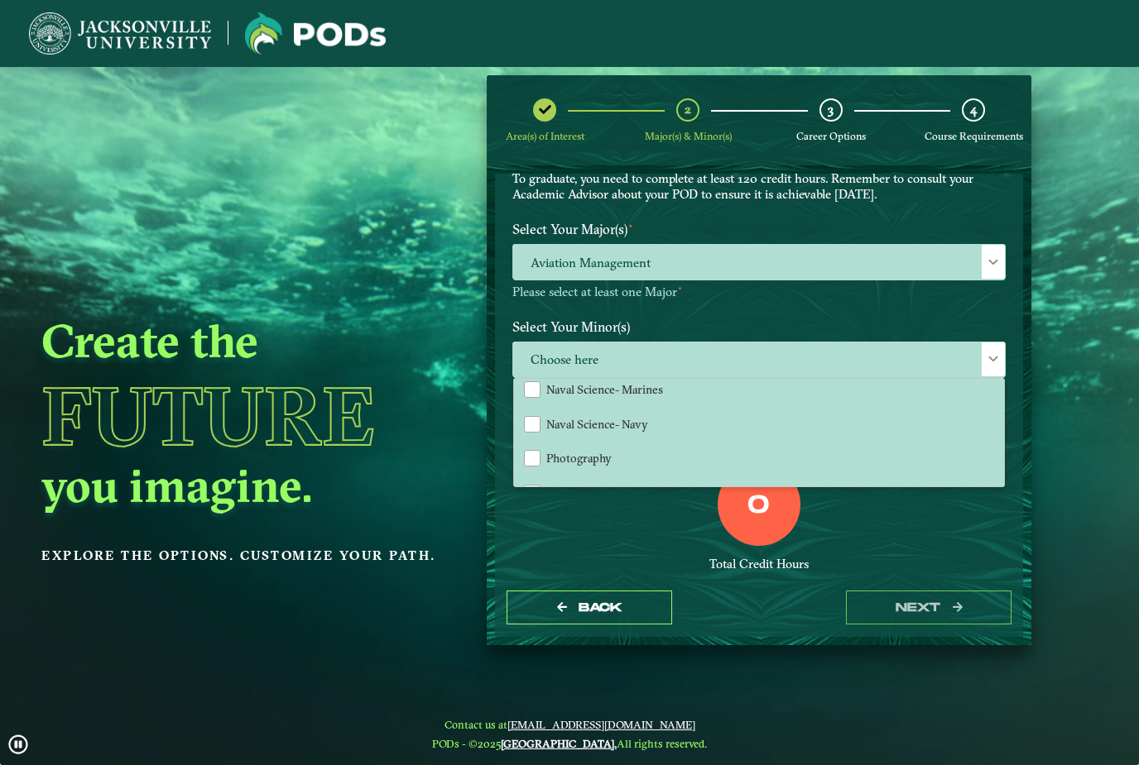
click at [648, 474] on div "0 Total Credit Hours" at bounding box center [759, 533] width 518 height 141
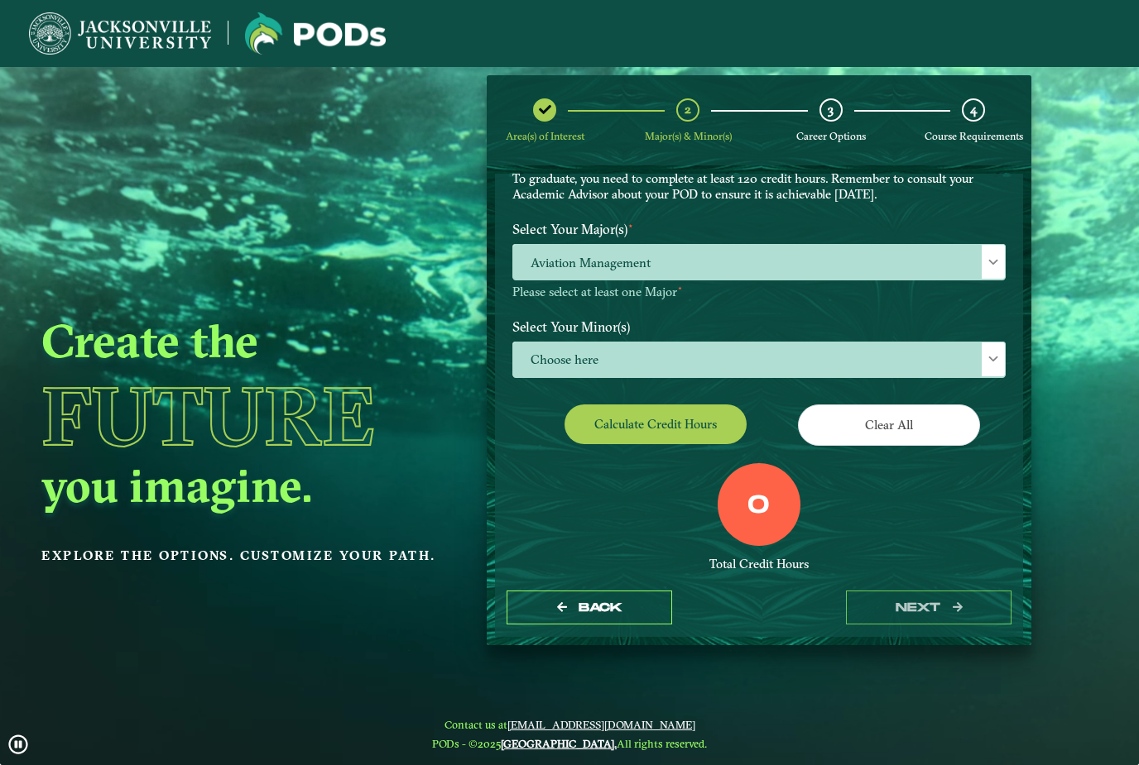
click at [680, 405] on button "Calculate credit hours" at bounding box center [655, 424] width 182 height 39
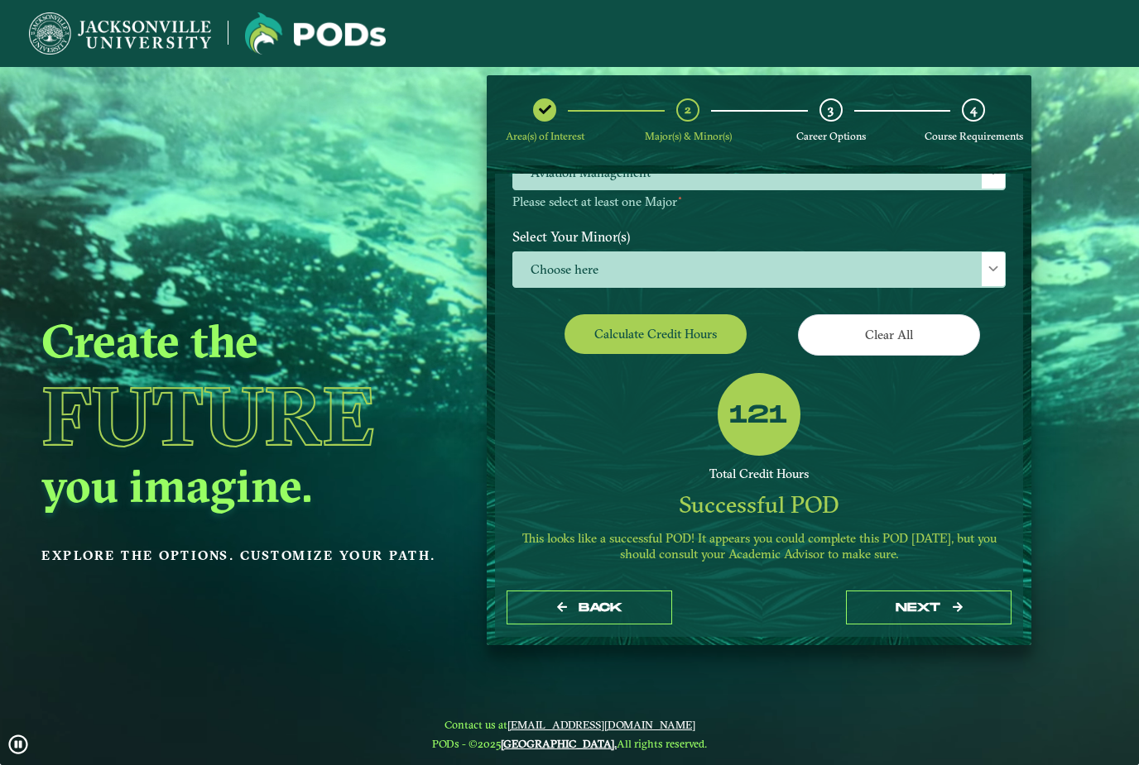
scroll to position [216, 0]
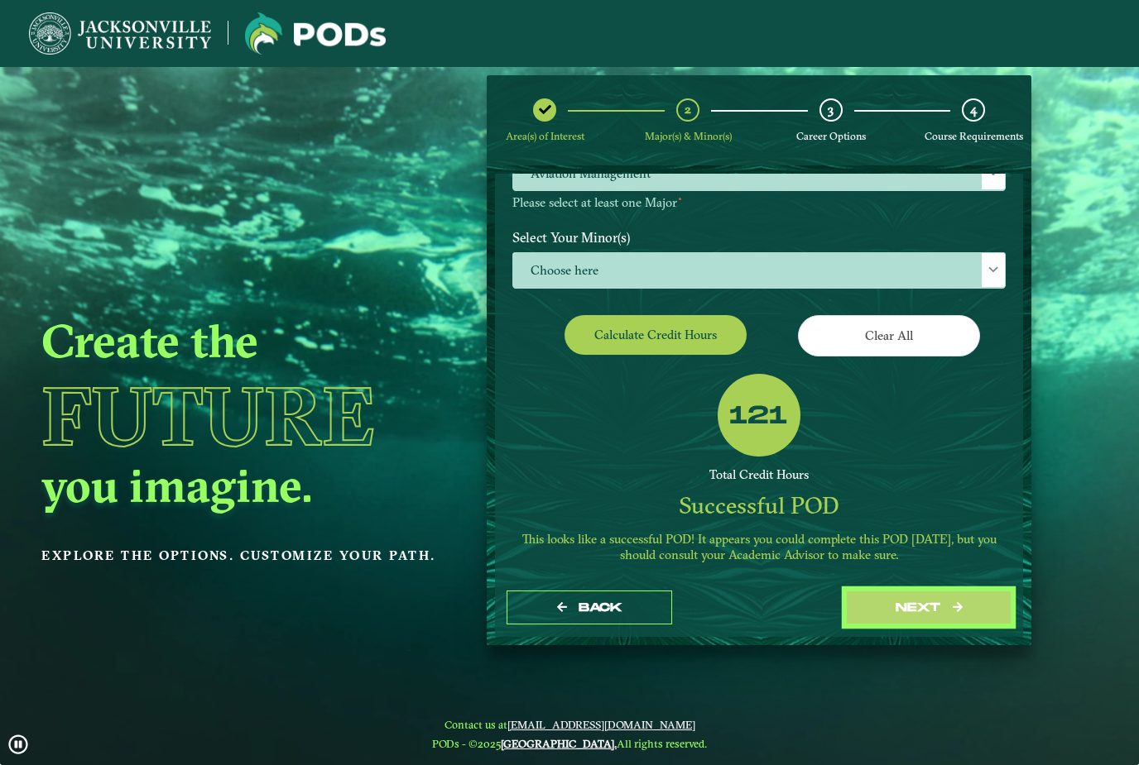
click at [920, 591] on button "next" at bounding box center [929, 608] width 166 height 34
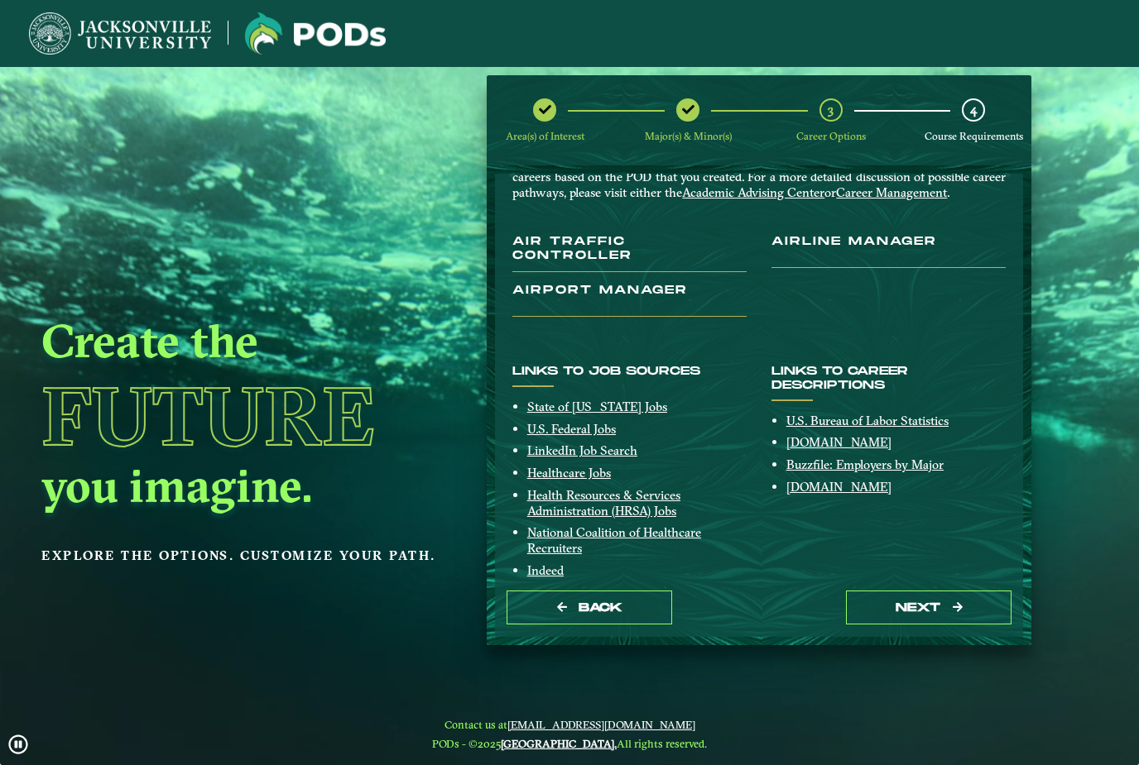
scroll to position [83, 0]
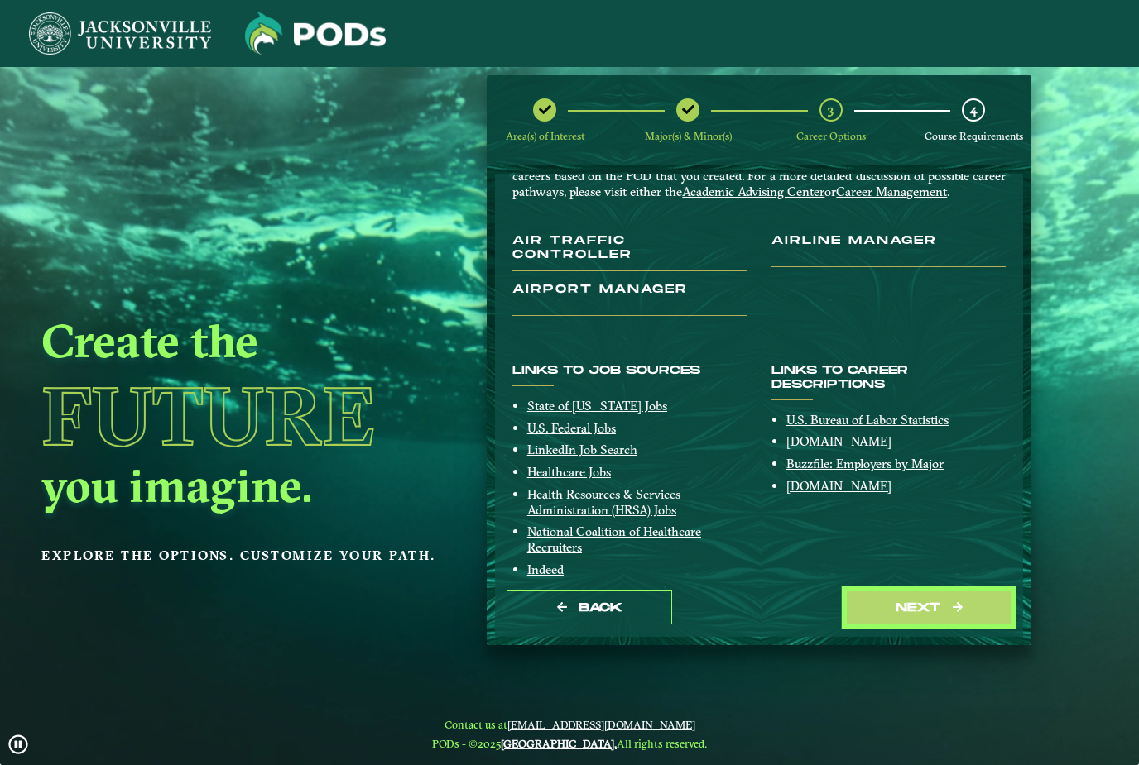
click at [925, 595] on button "next" at bounding box center [929, 608] width 166 height 34
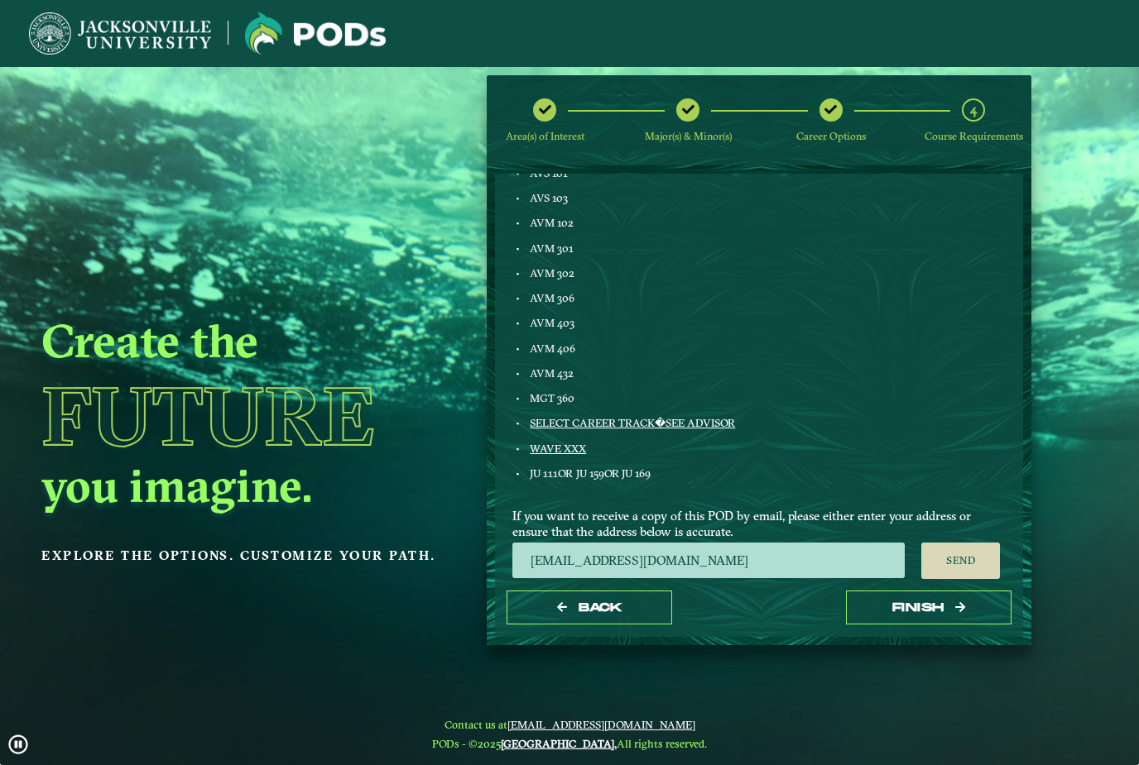
scroll to position [852, 0]
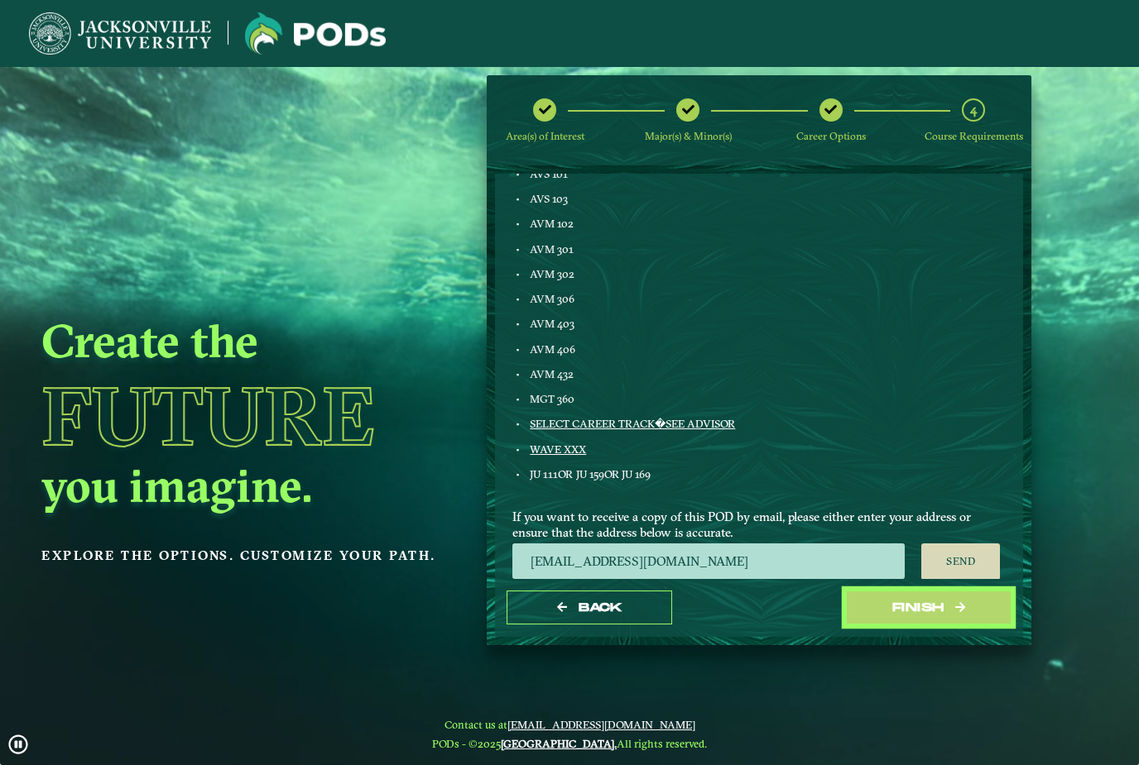
click at [925, 591] on button "Finish" at bounding box center [929, 608] width 166 height 34
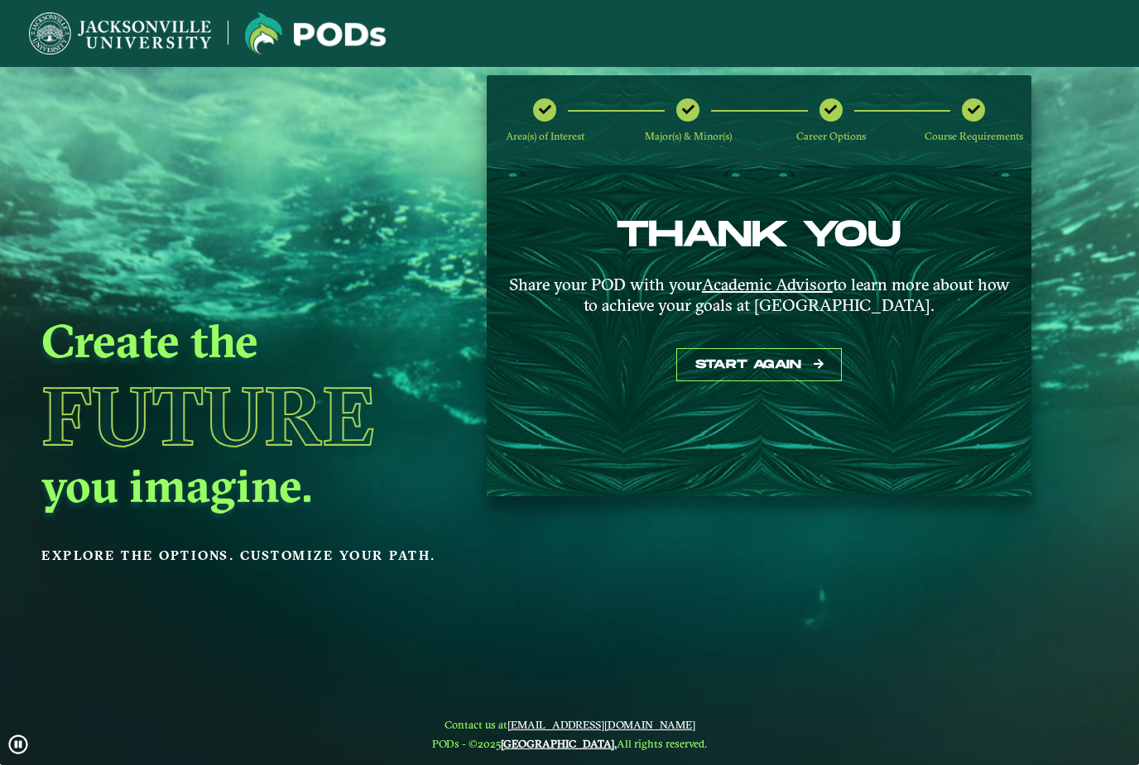
scroll to position [0, 0]
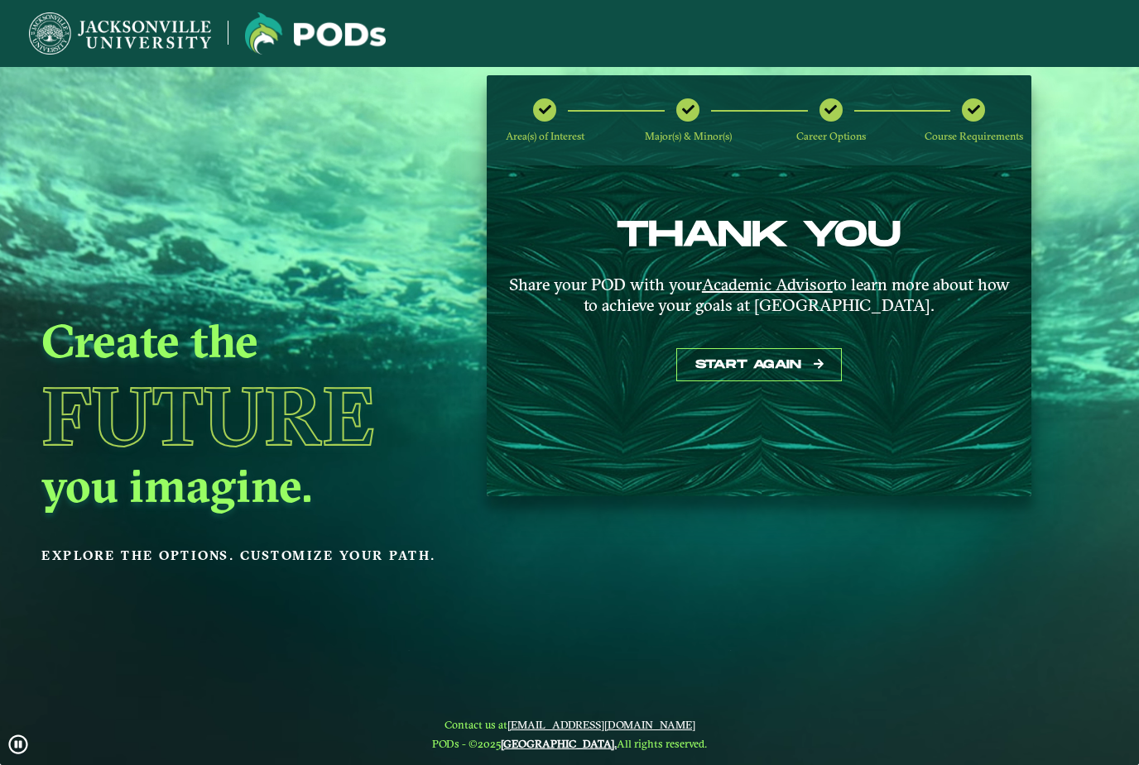
click at [764, 274] on u "Academic Advisor" at bounding box center [767, 284] width 131 height 21
